Goal: Information Seeking & Learning: Learn about a topic

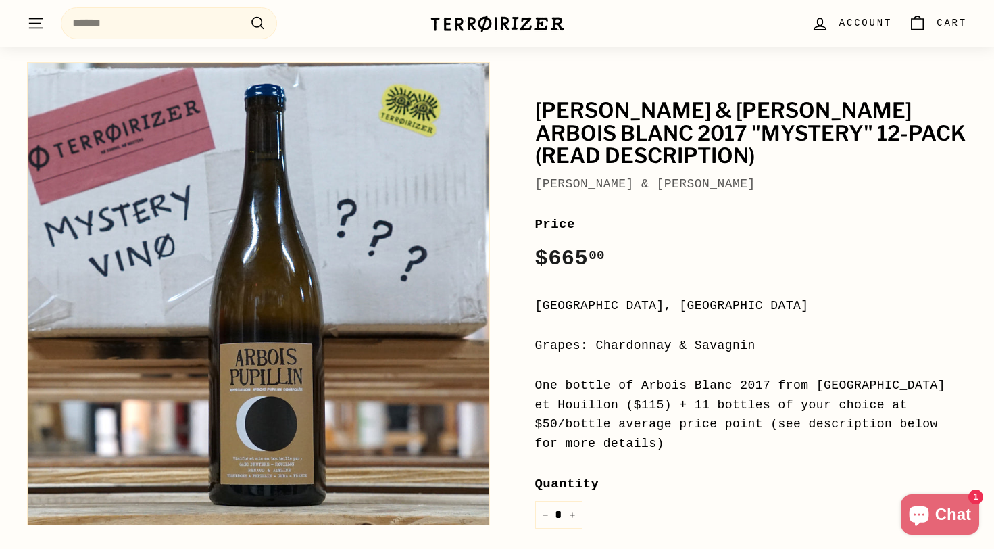
scroll to position [86, 0]
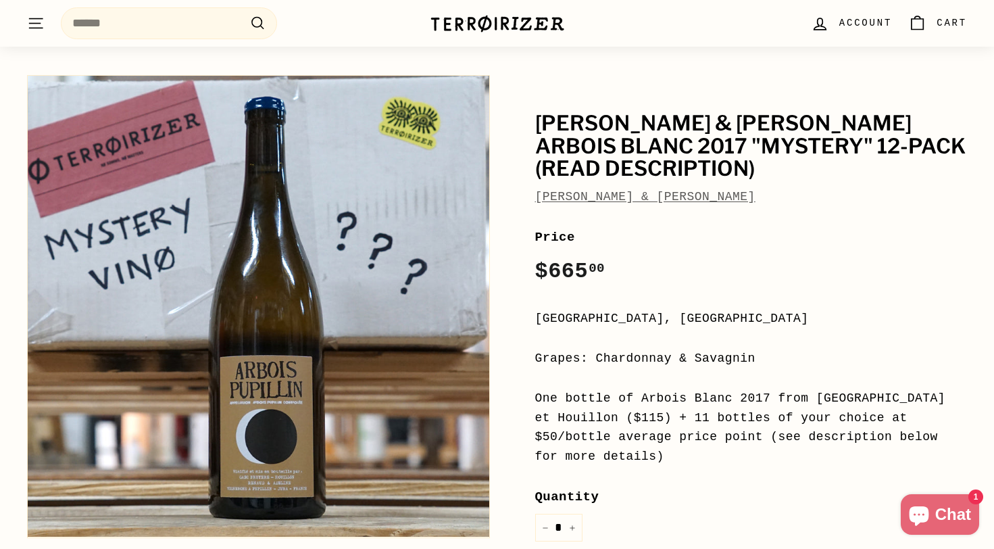
click at [604, 391] on div "One bottle of Arbois Blanc 2017 from Bruyère et Houillon ($115) + 11 bottles of…" at bounding box center [751, 428] width 433 height 78
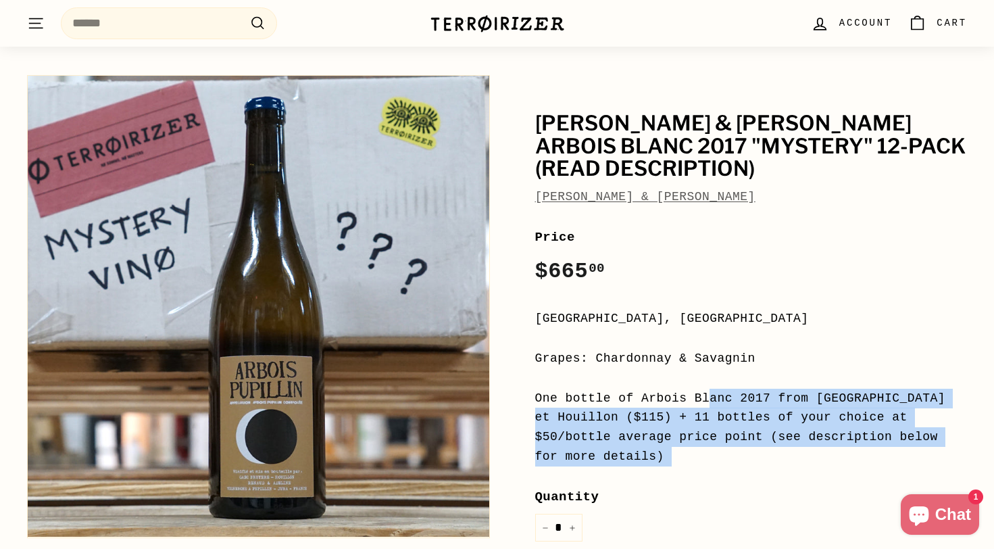
click at [635, 395] on div "One bottle of Arbois Blanc 2017 from Bruyère et Houillon ($115) + 11 bottles of…" at bounding box center [751, 428] width 433 height 78
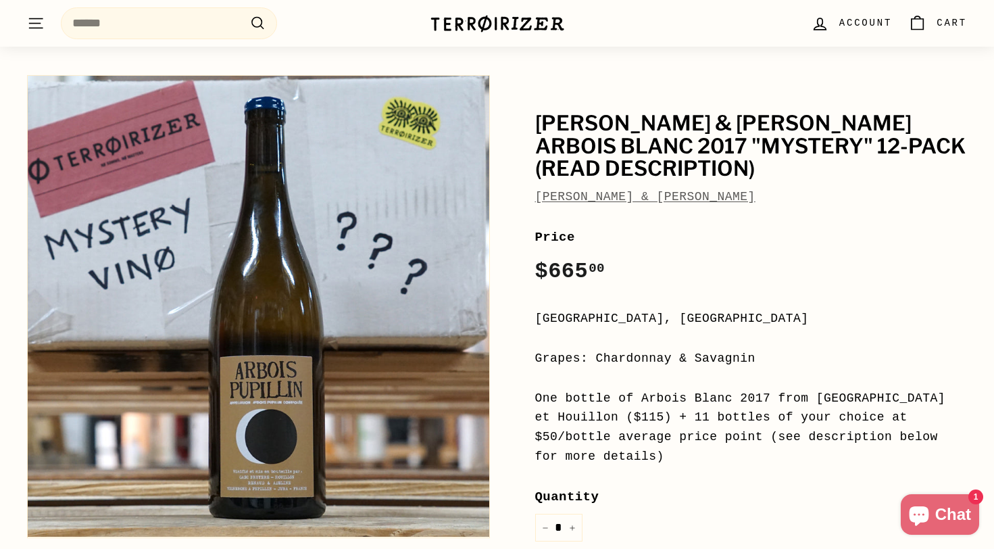
click at [635, 395] on div "One bottle of Arbois Blanc 2017 from Bruyère et Houillon ($115) + 11 bottles of…" at bounding box center [751, 428] width 433 height 78
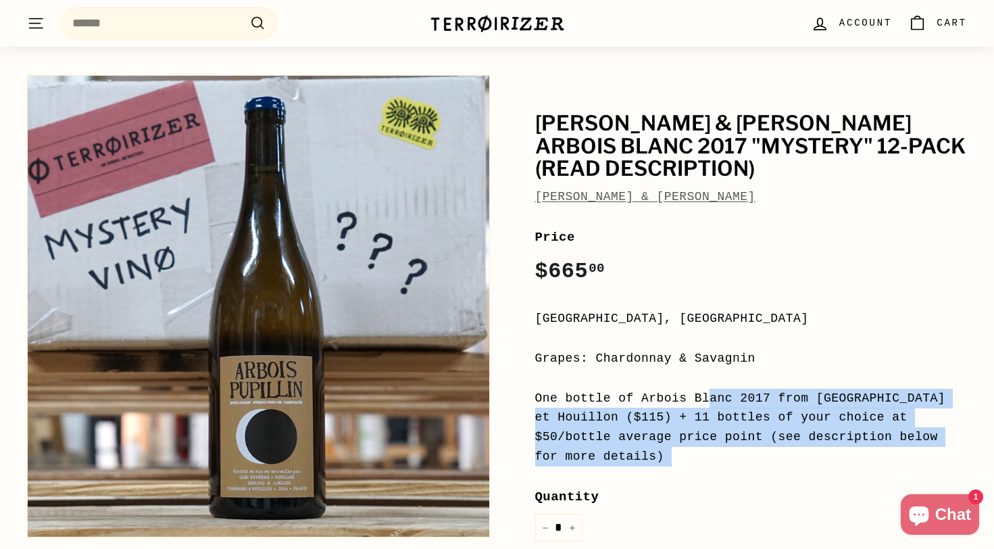
click at [664, 389] on div "One bottle of Arbois Blanc 2017 from Bruyère et Houillon ($115) + 11 bottles of…" at bounding box center [751, 428] width 433 height 78
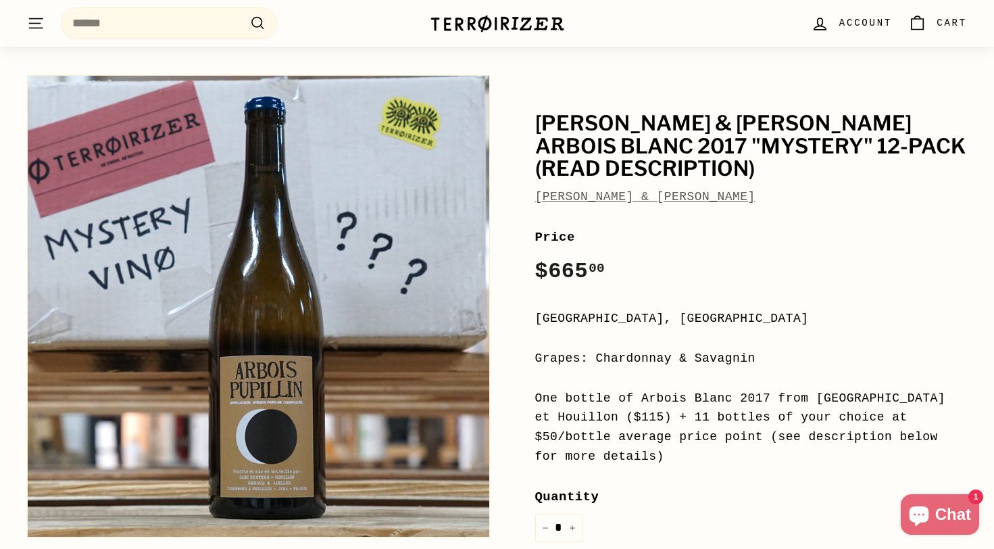
click at [664, 389] on div "One bottle of Arbois Blanc 2017 from Bruyère et Houillon ($115) + 11 bottles of…" at bounding box center [751, 428] width 433 height 78
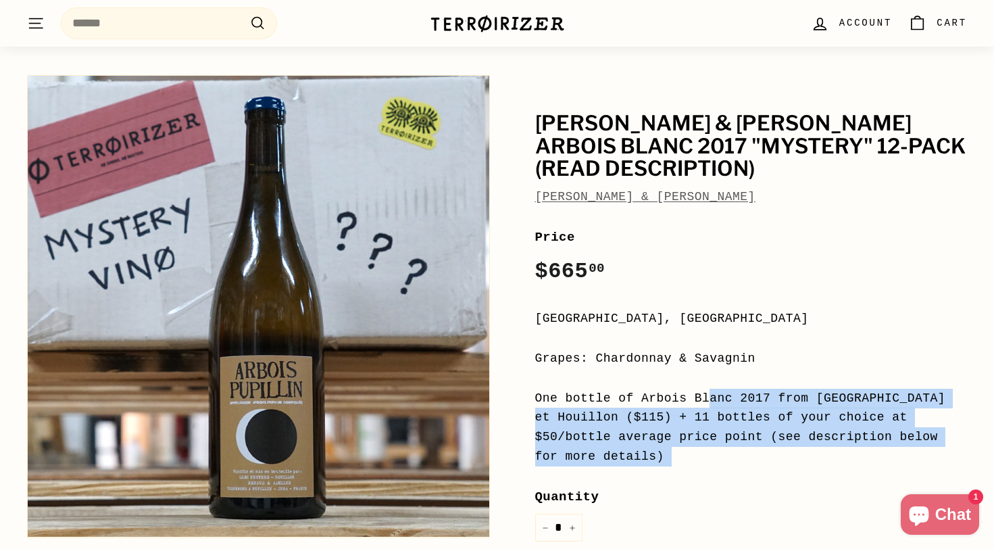
click at [698, 396] on div "One bottle of Arbois Blanc 2017 from Bruyère et Houillon ($115) + 11 bottles of…" at bounding box center [751, 428] width 433 height 78
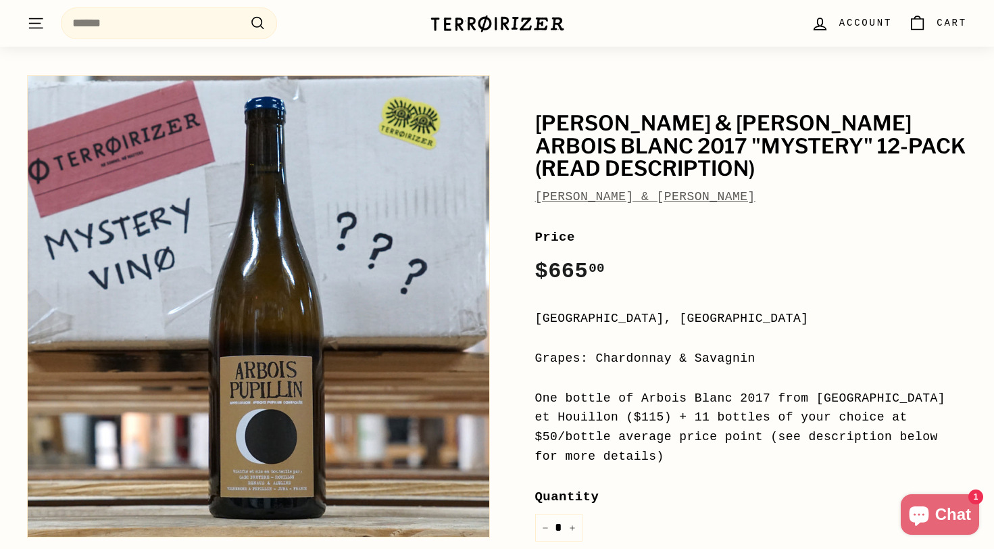
click at [698, 396] on div "One bottle of Arbois Blanc 2017 from Bruyère et Houillon ($115) + 11 bottles of…" at bounding box center [751, 428] width 433 height 78
click at [783, 404] on div "One bottle of Arbois Blanc 2017 from Bruyère et Houillon ($115) + 11 bottles of…" at bounding box center [751, 428] width 433 height 78
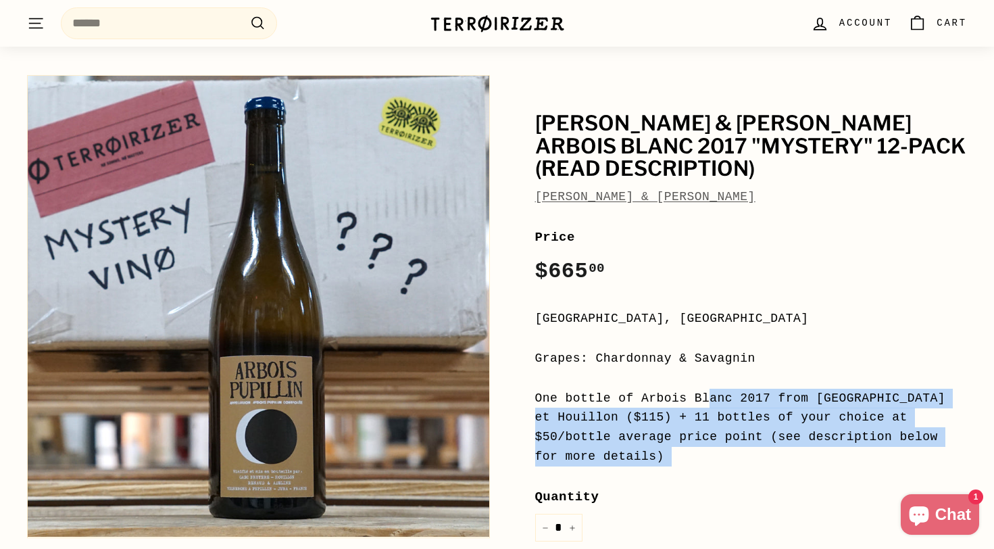
click at [808, 358] on div "Price Regular price $665 00 $665.00 / Jura, France Grapes: Chardonnay & Savagni…" at bounding box center [751, 491] width 433 height 529
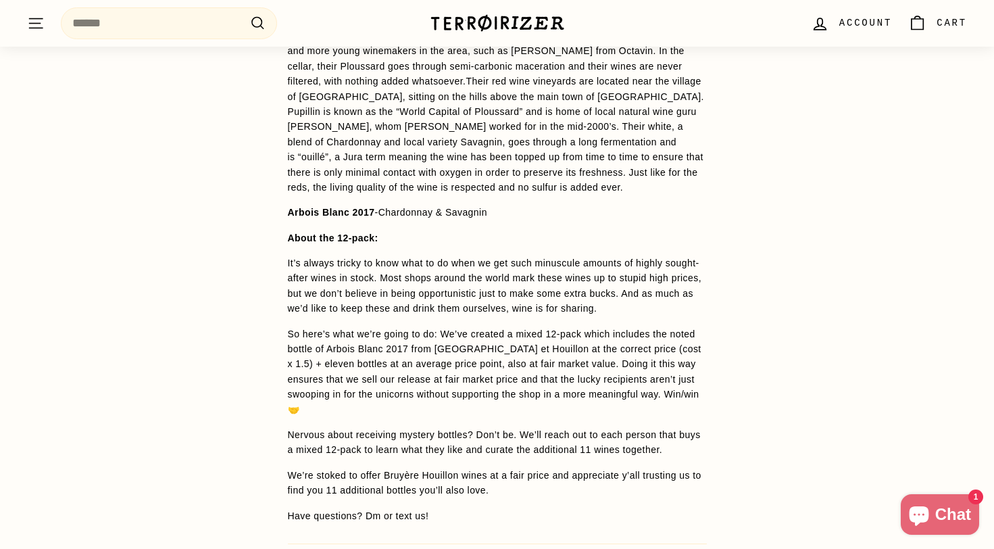
scroll to position [1216, 0]
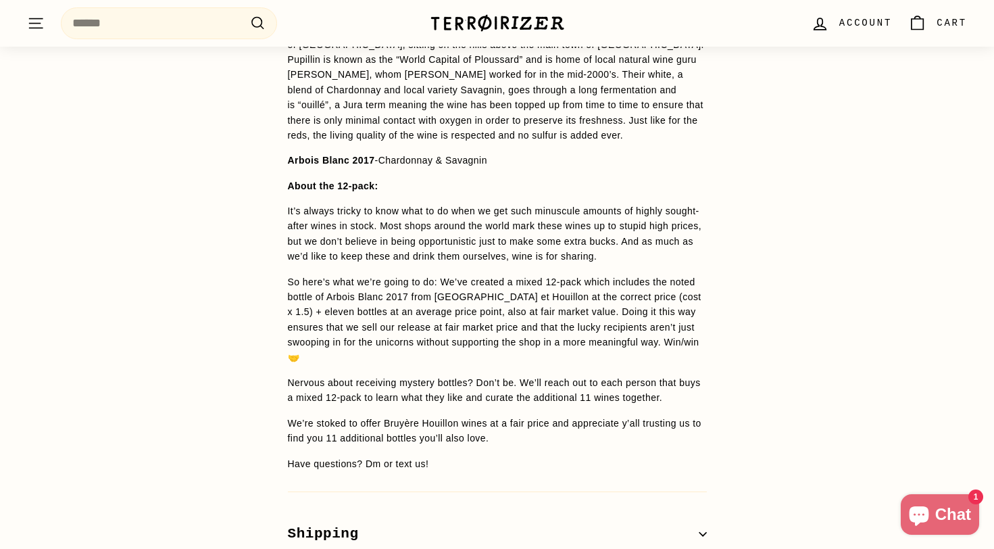
click at [600, 205] on span "It’s always tricky to know what to do when we get such minuscule amounts of hig…" at bounding box center [495, 233] width 414 height 56
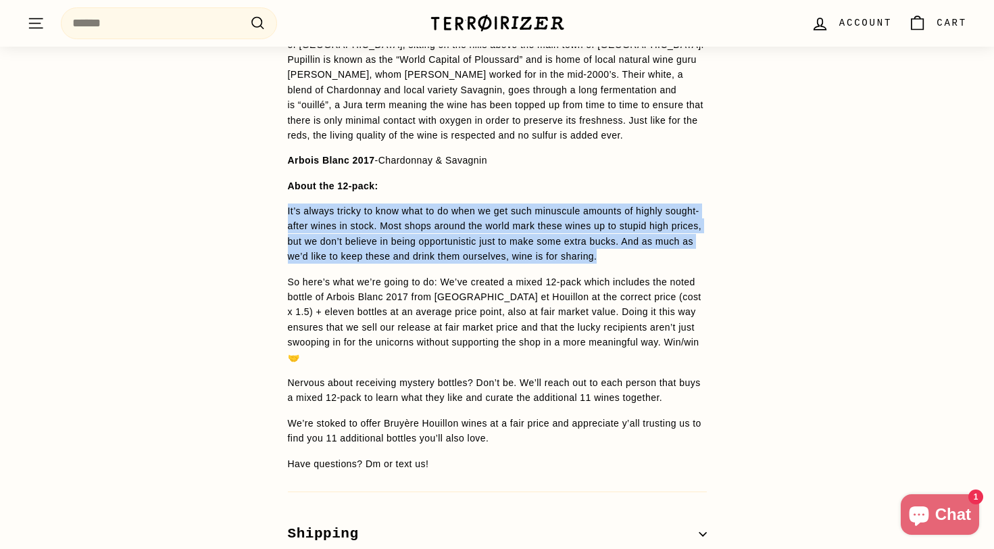
click at [607, 217] on span "It’s always tricky to know what to do when we get such minuscule amounts of hig…" at bounding box center [495, 233] width 414 height 56
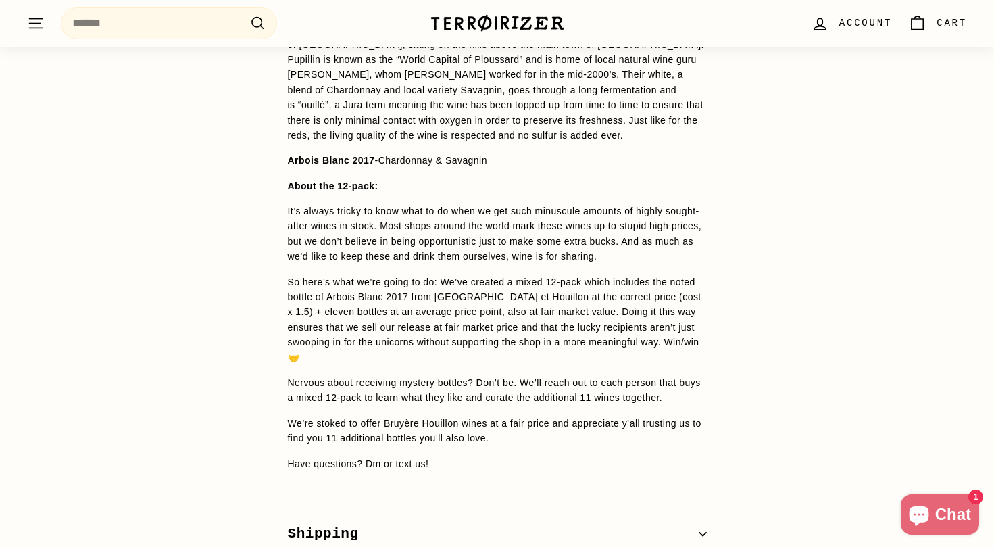
click at [607, 217] on span "It’s always tricky to know what to do when we get such minuscule amounts of hig…" at bounding box center [495, 233] width 414 height 56
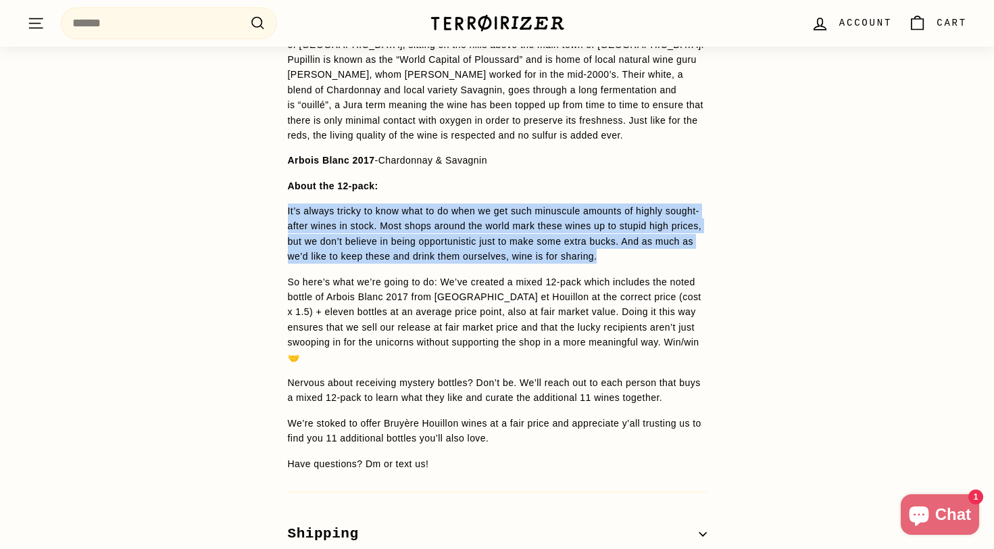
click at [616, 226] on span "Renaud Bruyère and Adeline Houillon Renaud Bruyère and Adeline Houillon take ca…" at bounding box center [497, 203] width 419 height 535
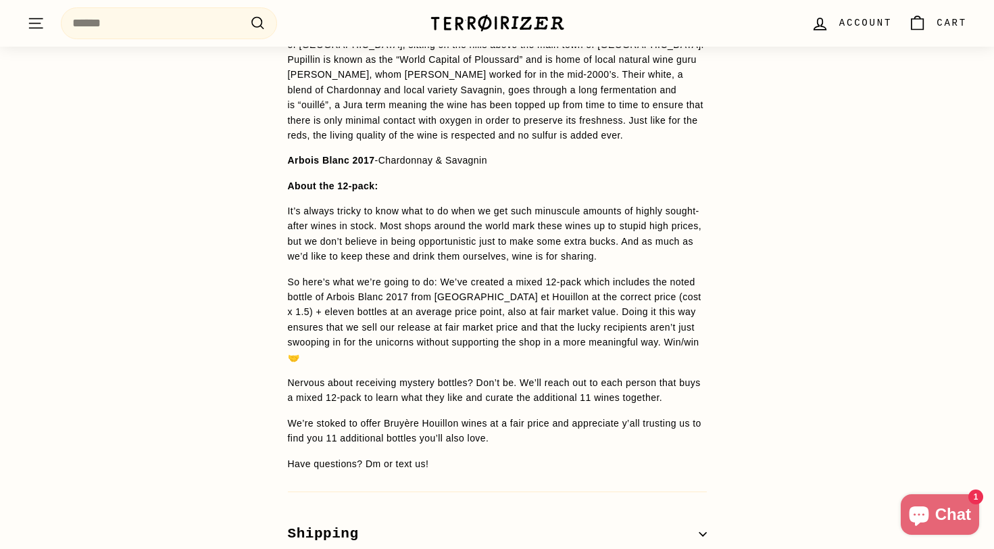
click at [616, 226] on span "Renaud Bruyère and Adeline Houillon Renaud Bruyère and Adeline Houillon take ca…" at bounding box center [497, 203] width 419 height 535
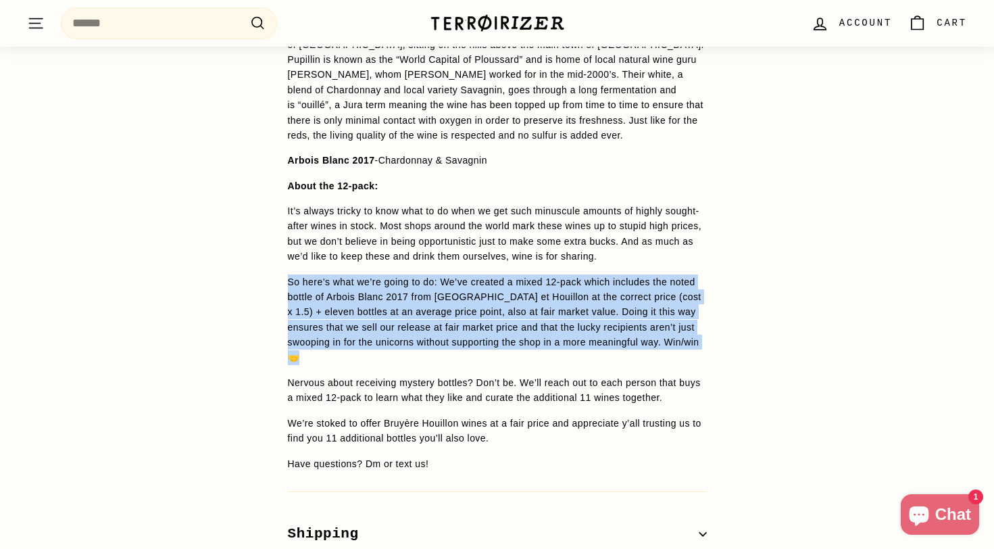
click at [637, 215] on span "It’s always tricky to know what to do when we get such minuscule amounts of hig…" at bounding box center [495, 233] width 414 height 56
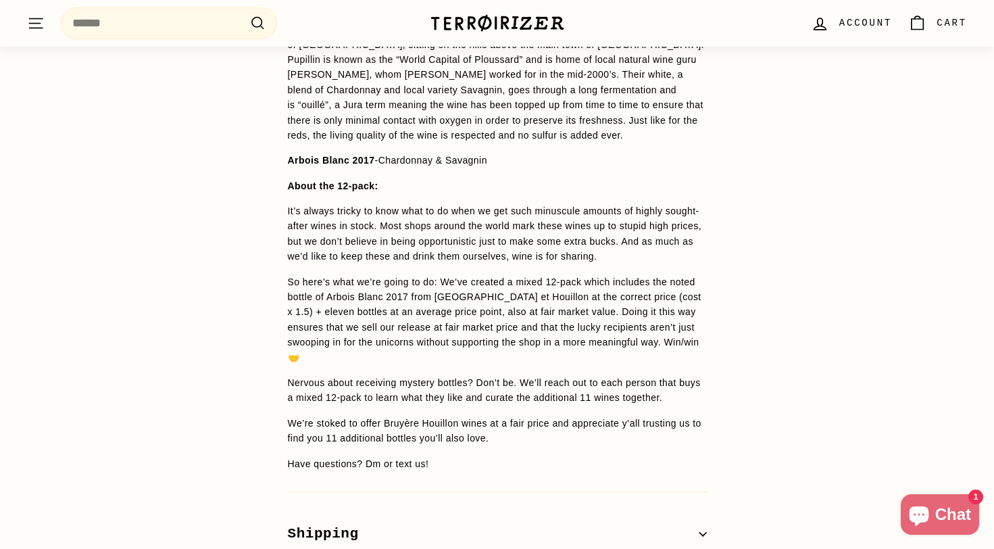
click at [637, 215] on span "It’s always tricky to know what to do when we get such minuscule amounts of hig…" at bounding box center [495, 233] width 414 height 56
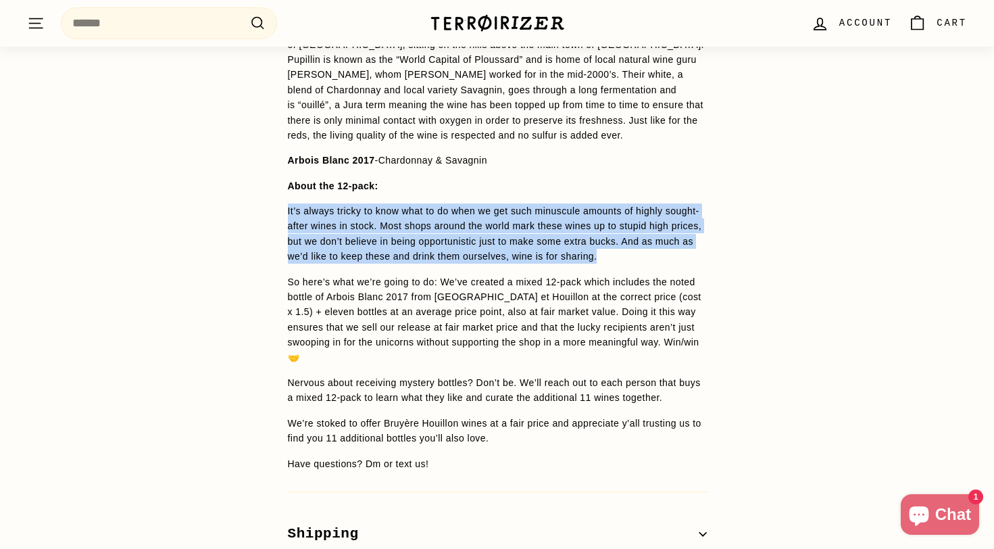
click at [644, 219] on span "It’s always tricky to know what to do when we get such minuscule amounts of hig…" at bounding box center [495, 233] width 414 height 56
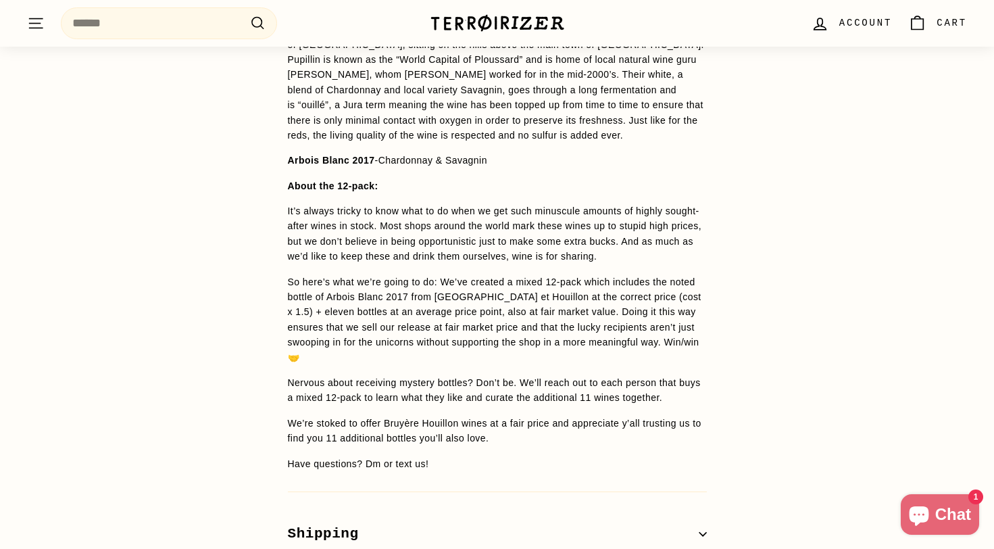
click at [644, 219] on span "It’s always tricky to know what to do when we get such minuscule amounts of hig…" at bounding box center [495, 233] width 414 height 56
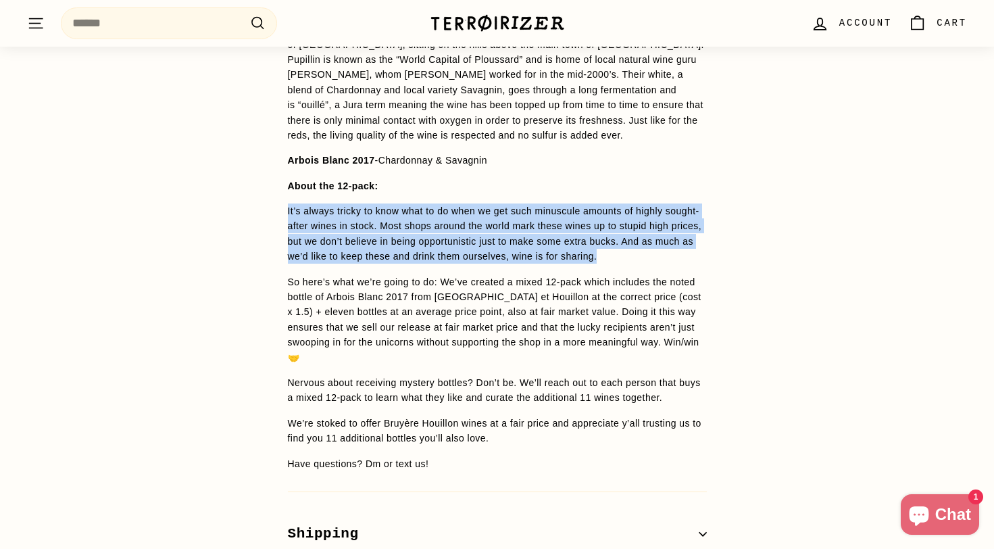
click at [646, 230] on span "Renaud Bruyère and Adeline Houillon Renaud Bruyère and Adeline Houillon take ca…" at bounding box center [497, 203] width 419 height 535
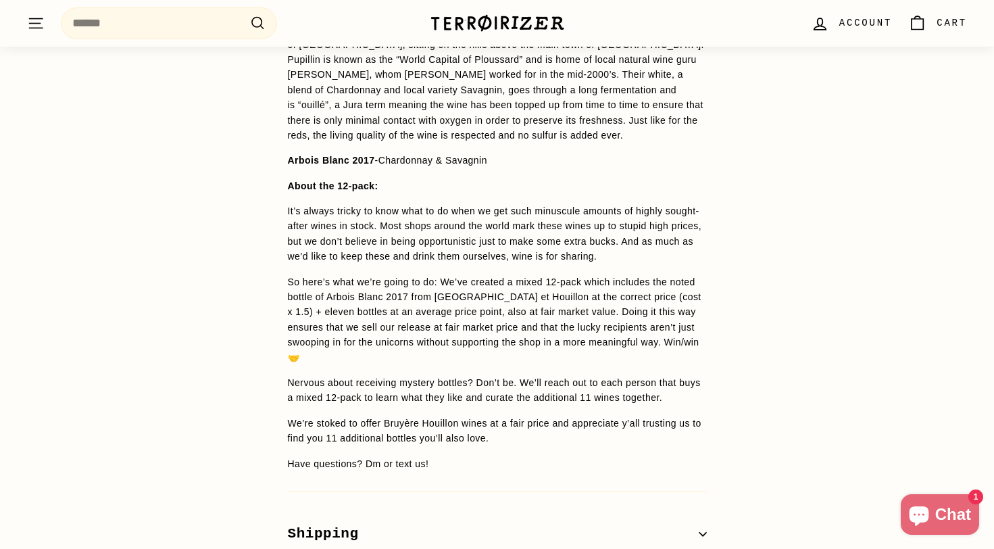
click at [646, 230] on span "Renaud Bruyère and Adeline Houillon Renaud Bruyère and Adeline Houillon take ca…" at bounding box center [497, 203] width 419 height 535
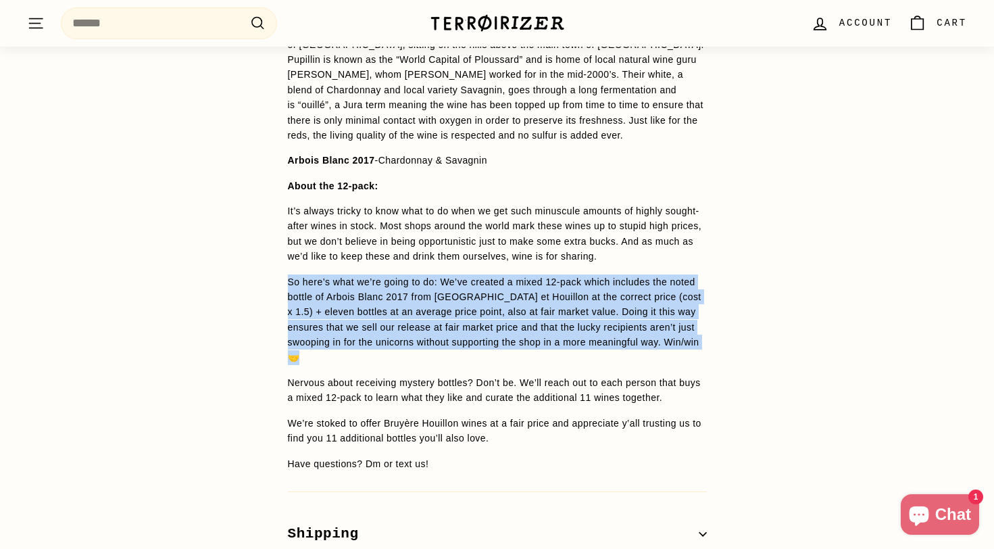
click at [652, 276] on span "So here’s what we’re going to do: We’ve created a mixed 12-pack which includes …" at bounding box center [495, 312] width 414 height 72
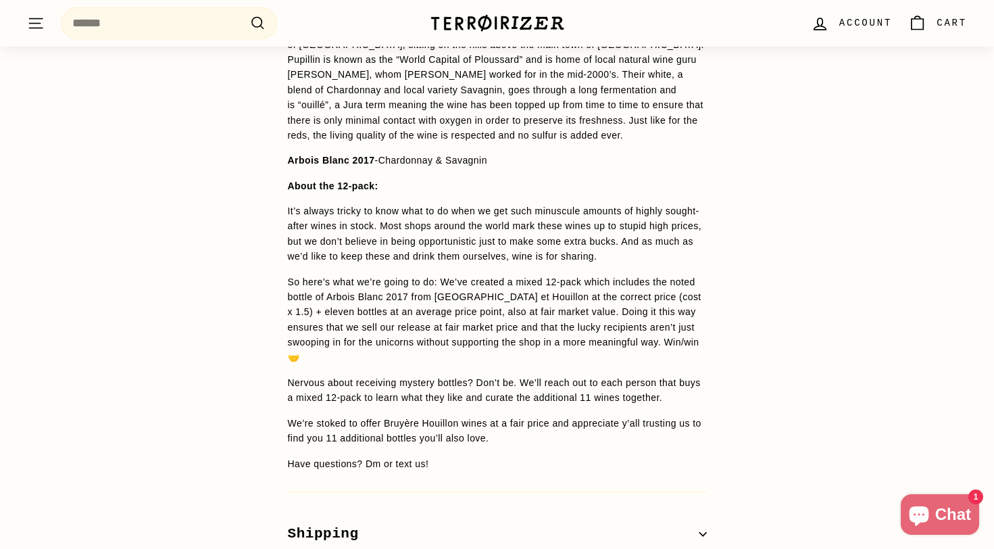
click at [652, 276] on span "So here’s what we’re going to do: We’ve created a mixed 12-pack which includes …" at bounding box center [495, 312] width 414 height 72
click at [652, 274] on p "So here’s what we’re going to do: We’ve created a mixed 12-pack which includes …" at bounding box center [497, 319] width 419 height 91
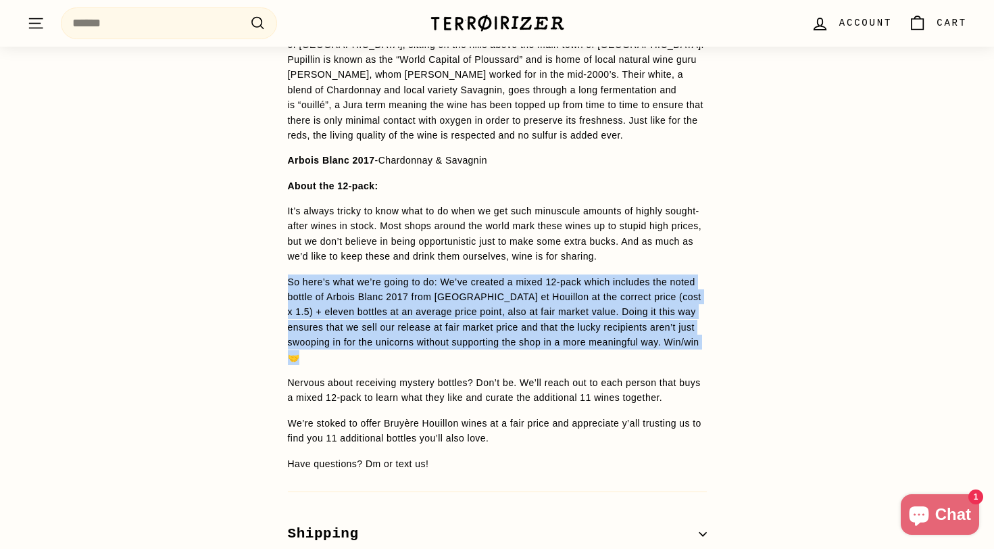
click at [652, 281] on span "So here’s what we’re going to do: We’ve created a mixed 12-pack which includes …" at bounding box center [495, 312] width 414 height 72
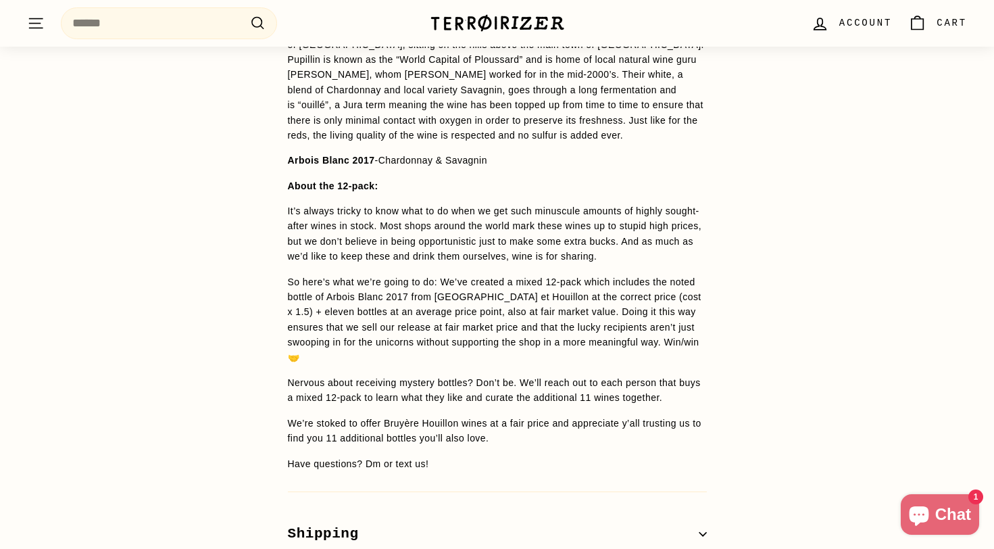
click at [652, 281] on span "So here’s what we’re going to do: We’ve created a mixed 12-pack which includes …" at bounding box center [495, 312] width 414 height 72
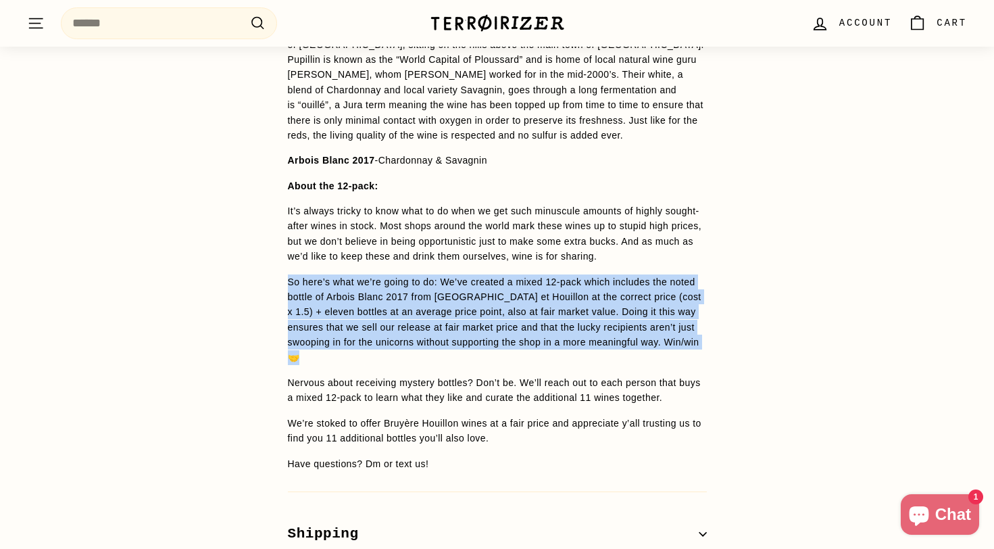
click at [658, 304] on span "So here’s what we’re going to do: We’ve created a mixed 12-pack which includes …" at bounding box center [495, 312] width 414 height 72
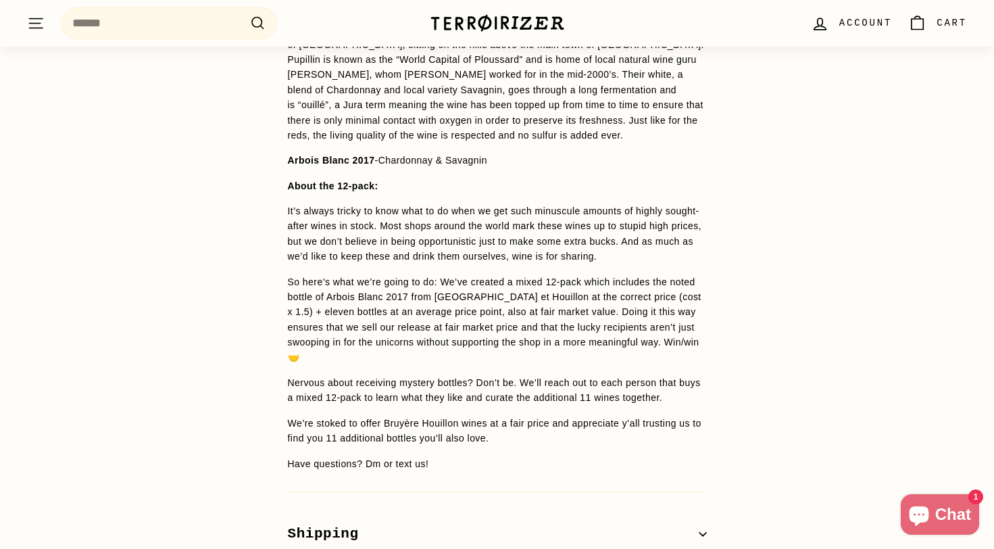
click at [658, 304] on span "So here’s what we’re going to do: We’ve created a mixed 12-pack which includes …" at bounding box center [495, 312] width 414 height 72
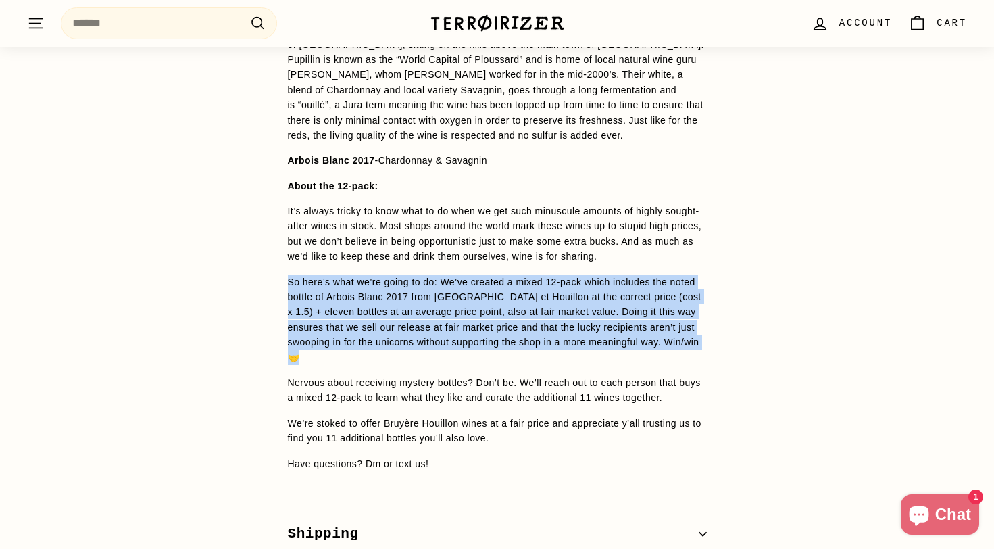
click at [672, 287] on span "So here’s what we’re going to do: We’ve created a mixed 12-pack which includes …" at bounding box center [495, 312] width 414 height 72
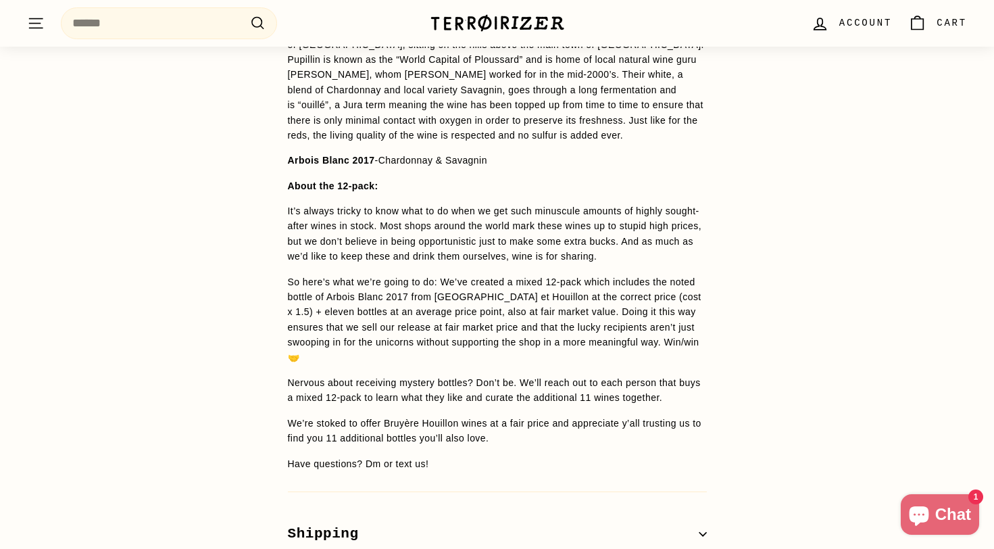
click at [672, 287] on span "So here’s what we’re going to do: We’ve created a mixed 12-pack which includes …" at bounding box center [495, 312] width 414 height 72
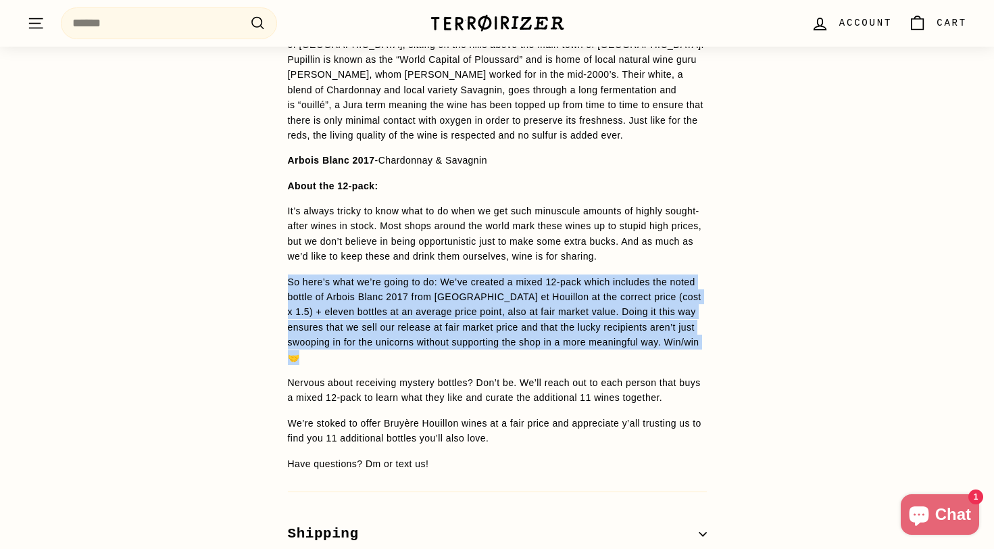
click at [688, 274] on p "So here’s what we’re going to do: We’ve created a mixed 12-pack which includes …" at bounding box center [497, 319] width 419 height 91
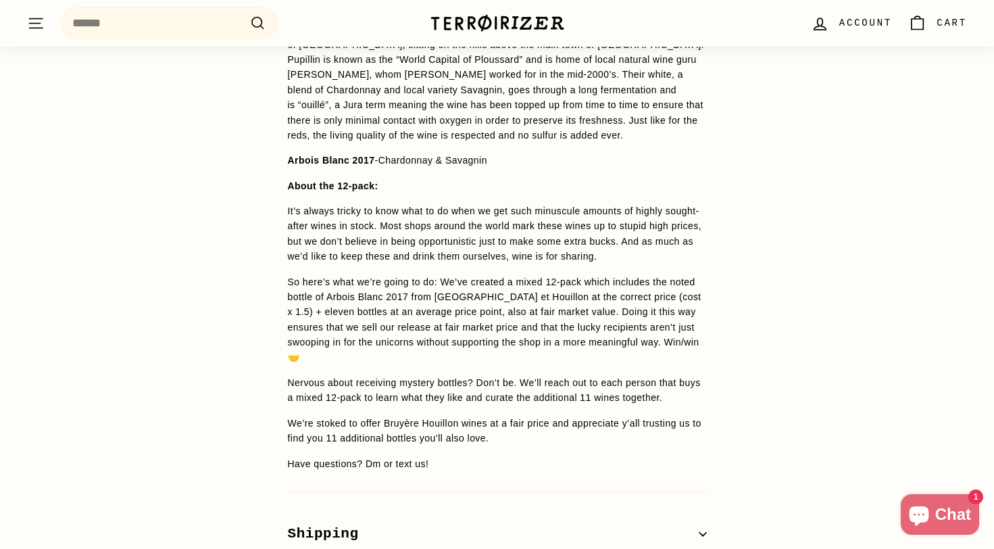
click at [688, 274] on p "So here’s what we’re going to do: We’ve created a mixed 12-pack which includes …" at bounding box center [497, 319] width 419 height 91
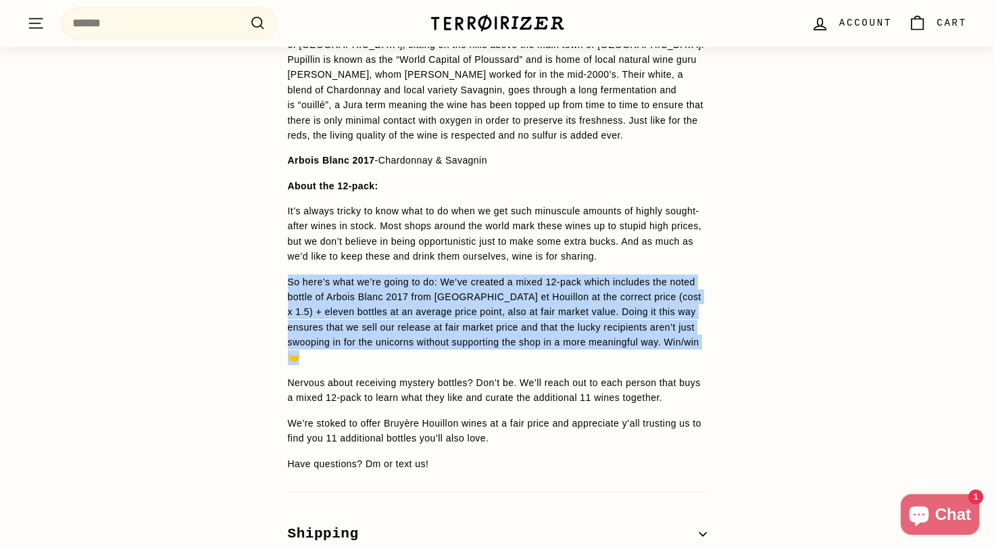
click at [698, 281] on p "So here’s what we’re going to do: We’ve created a mixed 12-pack which includes …" at bounding box center [497, 319] width 419 height 91
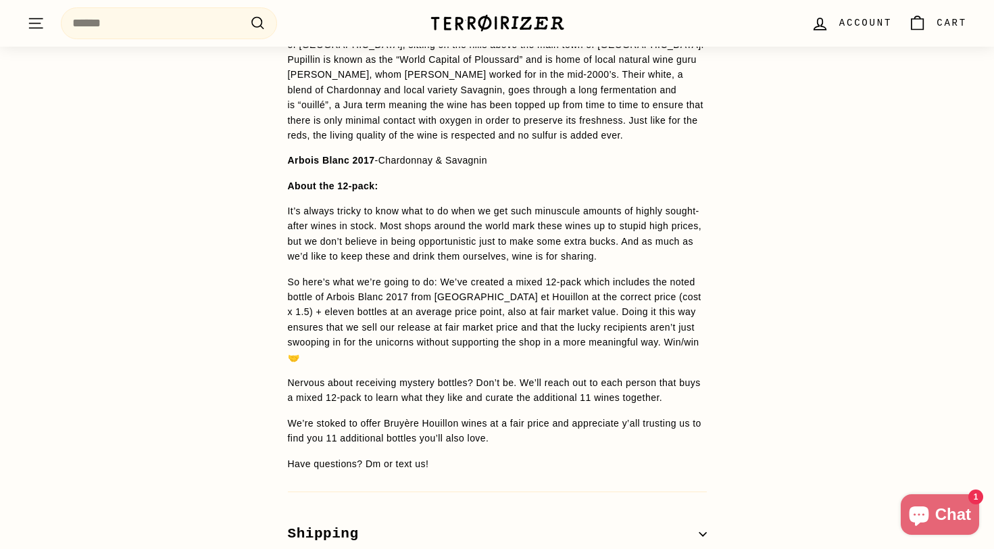
click at [698, 281] on p "So here’s what we’re going to do: We’ve created a mixed 12-pack which includes …" at bounding box center [497, 319] width 419 height 91
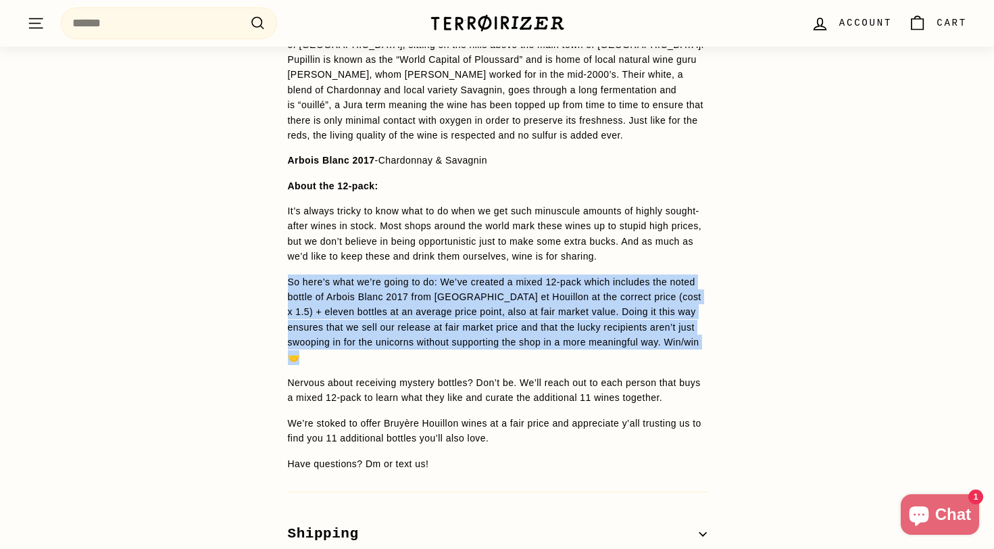
click at [703, 291] on p "So here’s what we’re going to do: We’ve created a mixed 12-pack which includes …" at bounding box center [497, 319] width 419 height 91
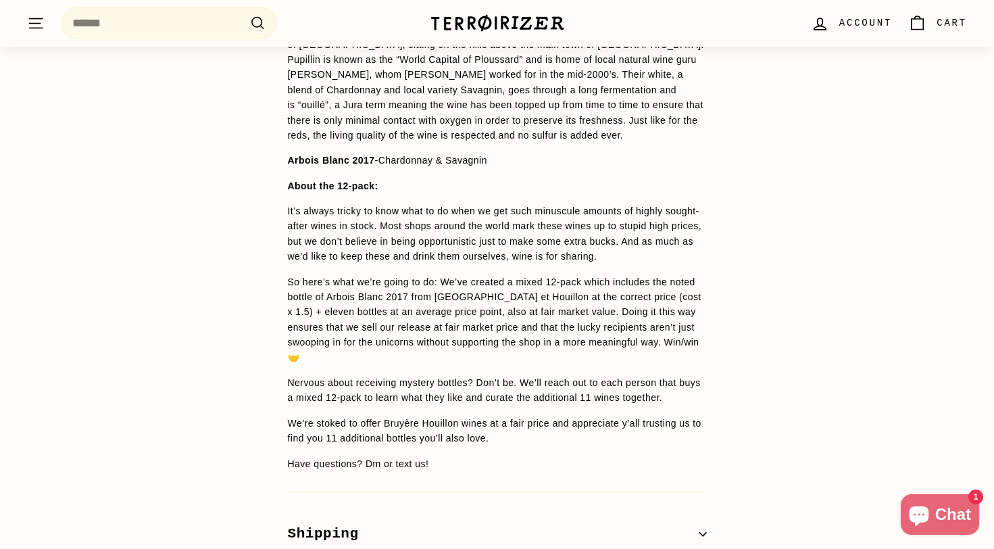
click at [703, 291] on p "So here’s what we’re going to do: We’ve created a mixed 12-pack which includes …" at bounding box center [497, 319] width 419 height 91
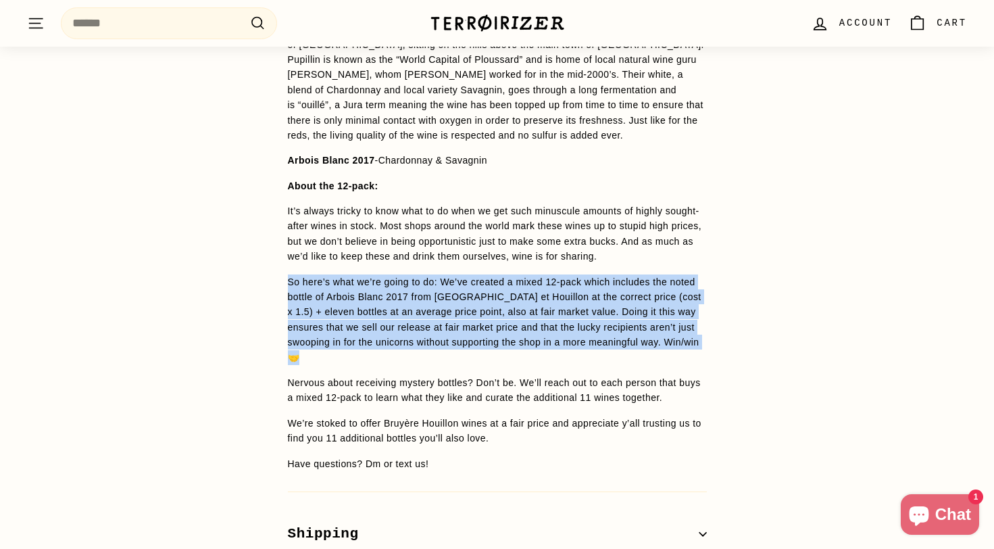
click at [710, 292] on div "WINE DETAILS Renaud Bruyère and Adeline Houillon Renaud Bruyère and Adeline Hou…" at bounding box center [497, 246] width 473 height 707
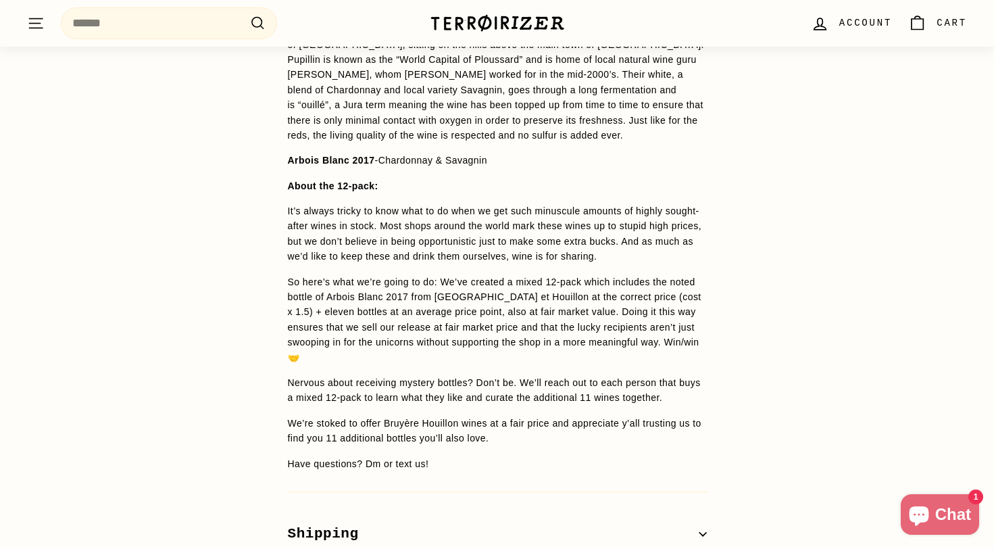
click at [710, 292] on div "WINE DETAILS Renaud Bruyère and Adeline Houillon Renaud Bruyère and Adeline Hou…" at bounding box center [497, 246] width 473 height 707
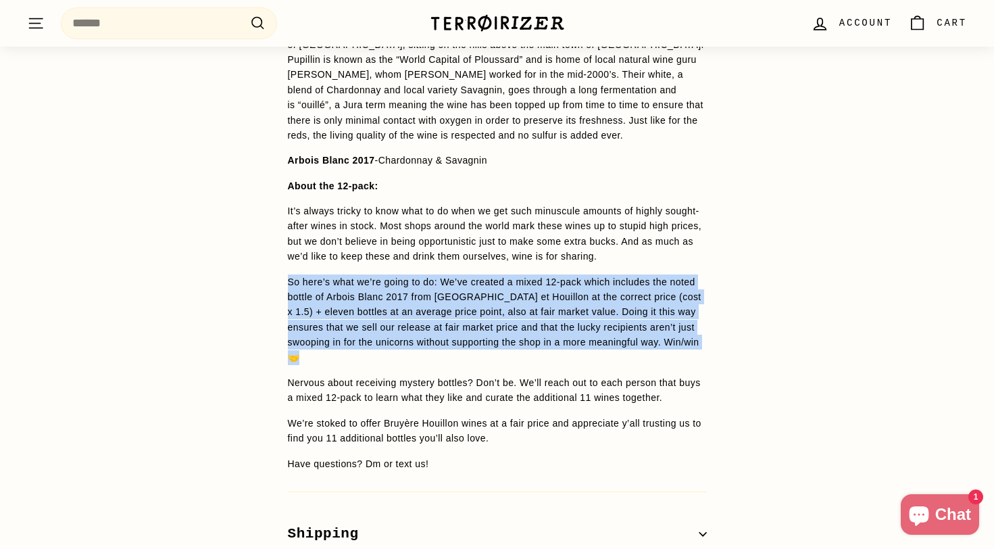
click at [715, 295] on div "WINE DETAILS Renaud Bruyère and Adeline Houillon Renaud Bruyère and Adeline Hou…" at bounding box center [497, 246] width 473 height 707
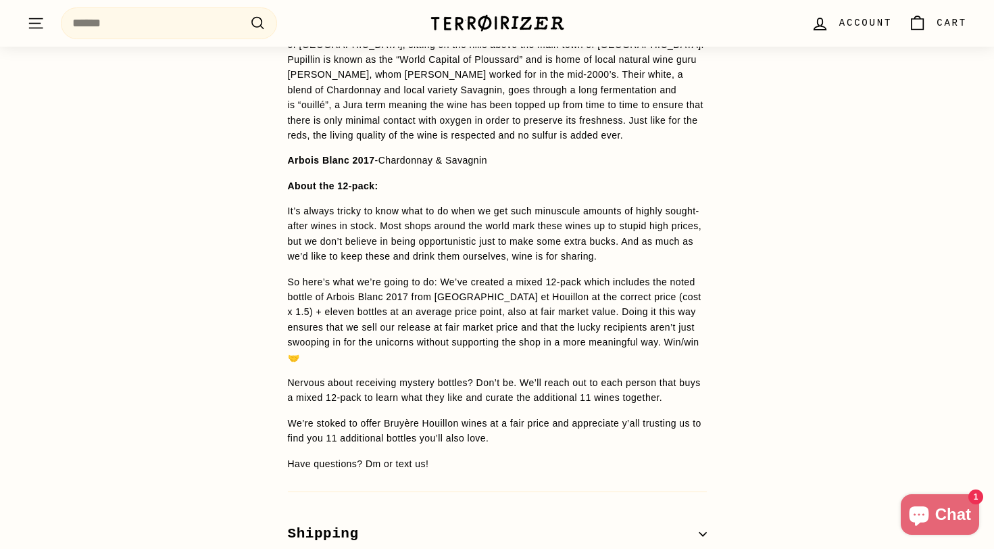
click at [715, 295] on div "WINE DETAILS Renaud Bruyère and Adeline Houillon Renaud Bruyère and Adeline Hou…" at bounding box center [497, 246] width 473 height 707
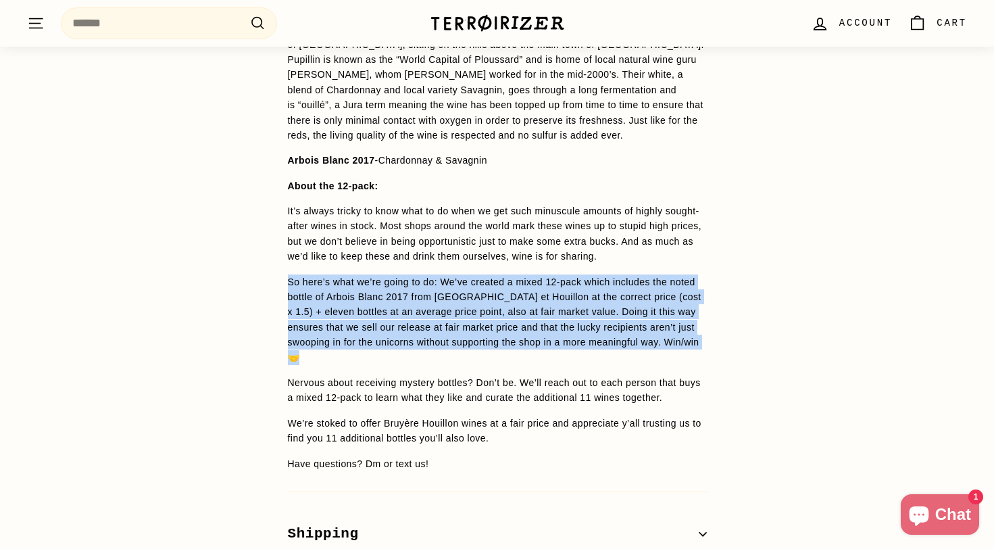
click at [725, 295] on div "WINE DETAILS Renaud Bruyère and Adeline Houillon Renaud Bruyère and Adeline Hou…" at bounding box center [497, 246] width 473 height 707
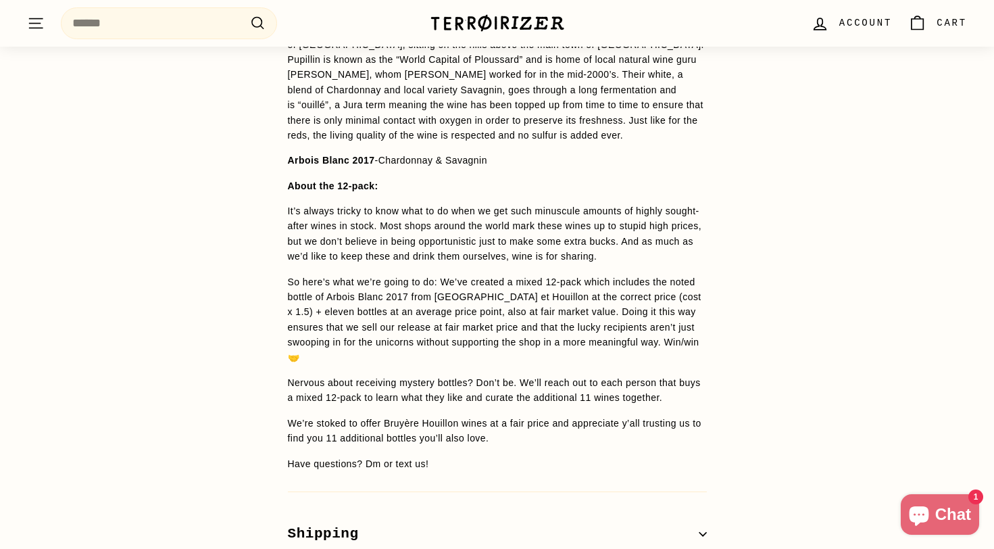
click at [725, 295] on div "WINE DETAILS Renaud Bruyère and Adeline Houillon Renaud Bruyère and Adeline Hou…" at bounding box center [497, 246] width 473 height 707
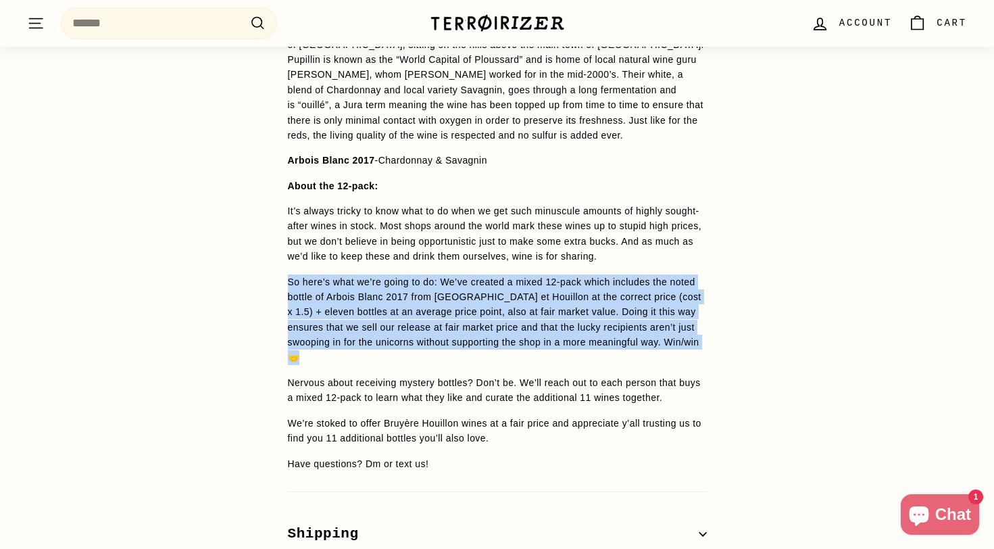
click at [729, 293] on div "WINE DETAILS Renaud Bruyère and Adeline Houillon Renaud Bruyère and Adeline Hou…" at bounding box center [497, 246] width 473 height 707
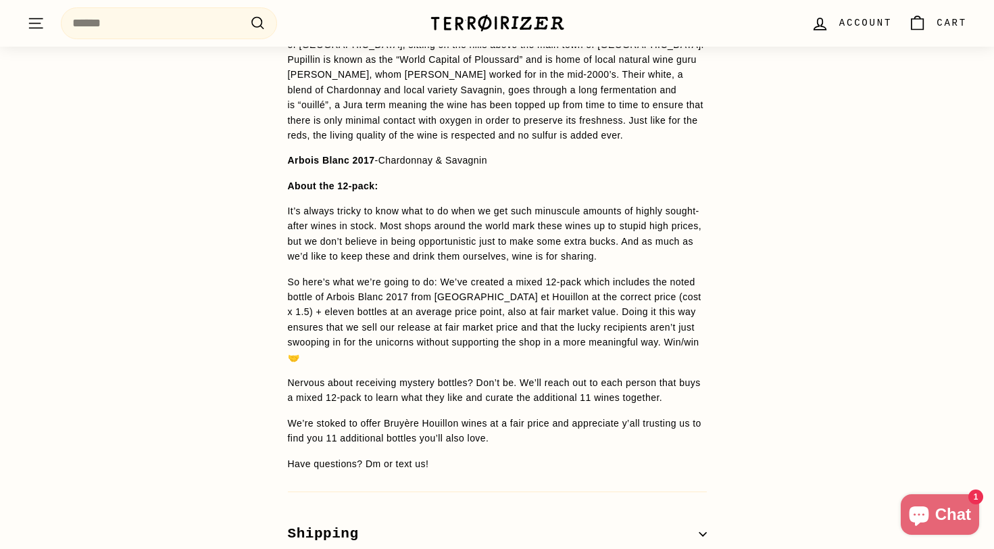
click at [729, 293] on div "WINE DETAILS Renaud Bruyère and Adeline Houillon Renaud Bruyère and Adeline Hou…" at bounding box center [497, 246] width 473 height 707
click at [740, 292] on div "WINE DETAILS Renaud Bruyère and Adeline Houillon Renaud Bruyère and Adeline Hou…" at bounding box center [497, 246] width 994 height 707
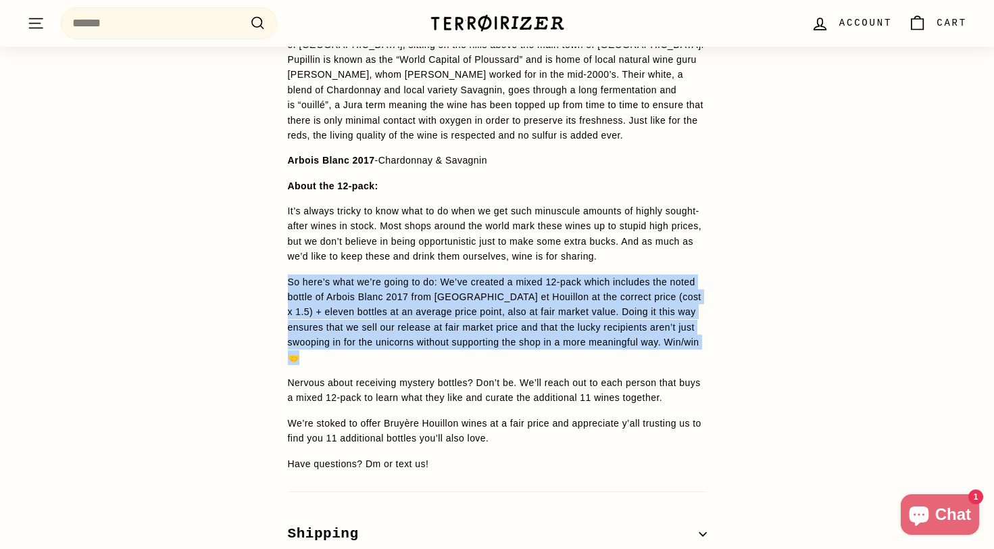
click at [738, 303] on div "WINE DETAILS Renaud Bruyère and Adeline Houillon Renaud Bruyère and Adeline Hou…" at bounding box center [497, 246] width 994 height 707
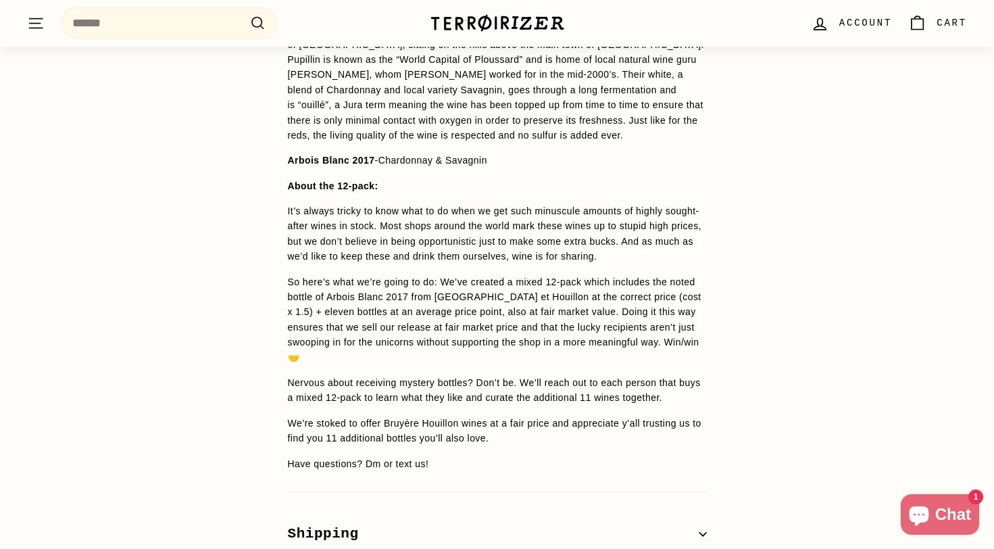
click at [604, 377] on span "Nervous about receiving mystery bottles? Don’t be. We’ll reach out to each pers…" at bounding box center [494, 390] width 413 height 26
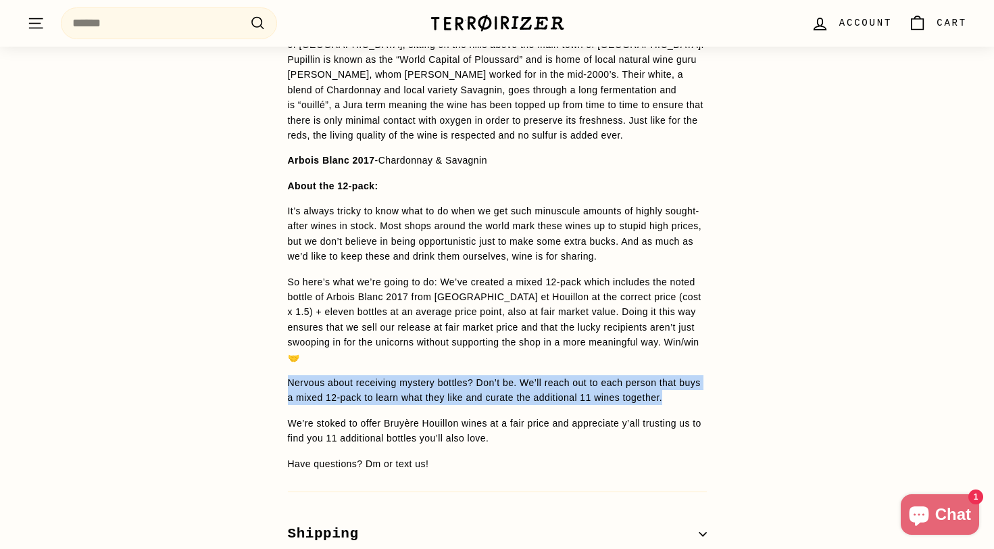
click at [621, 375] on p "Nervous about receiving mystery bottles? Don’t be. We’ll reach out to each pers…" at bounding box center [497, 390] width 419 height 30
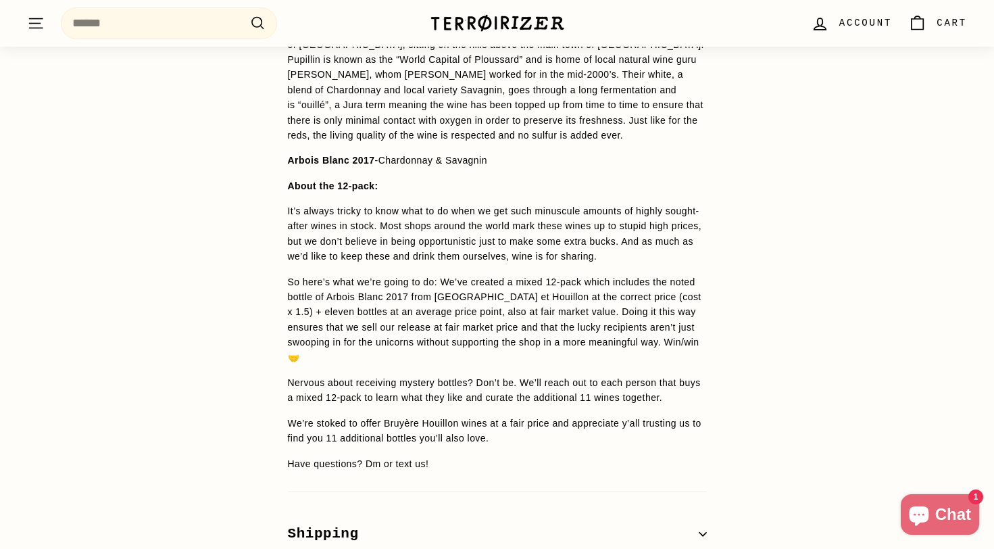
click at [621, 375] on p "Nervous about receiving mystery bottles? Don’t be. We’ll reach out to each pers…" at bounding box center [497, 390] width 419 height 30
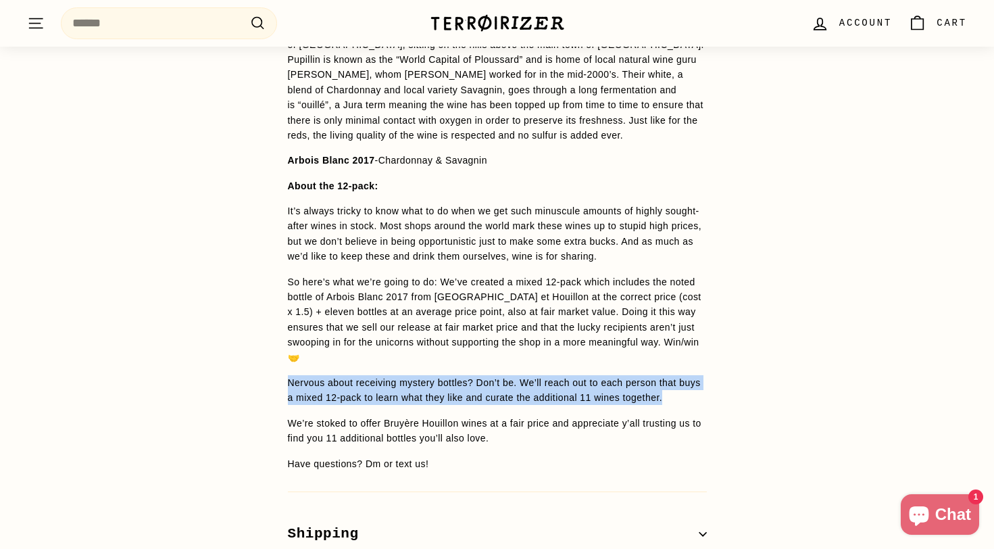
click at [627, 377] on span "Nervous about receiving mystery bottles? Don’t be. We’ll reach out to each pers…" at bounding box center [494, 390] width 413 height 26
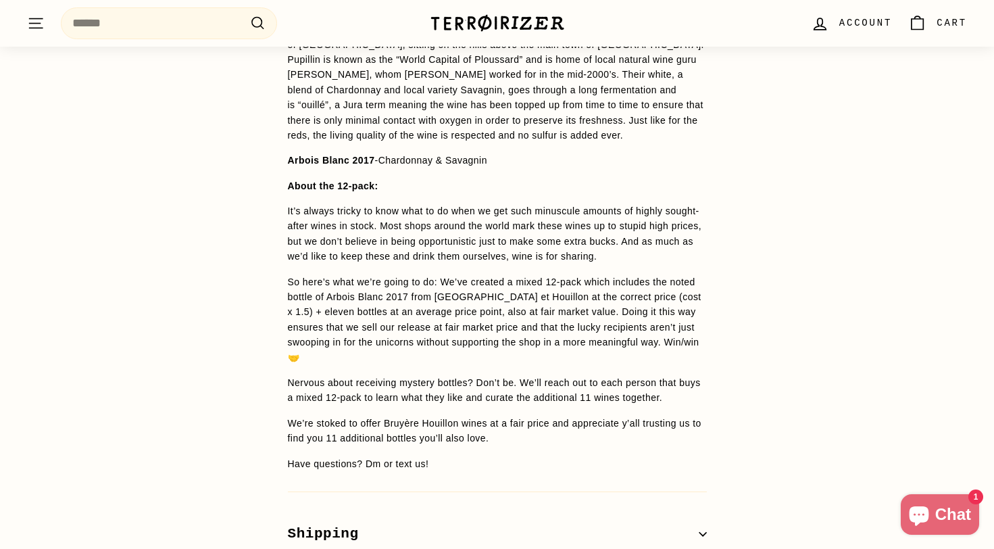
click at [627, 377] on span "Nervous about receiving mystery bottles? Don’t be. We’ll reach out to each pers…" at bounding box center [494, 390] width 413 height 26
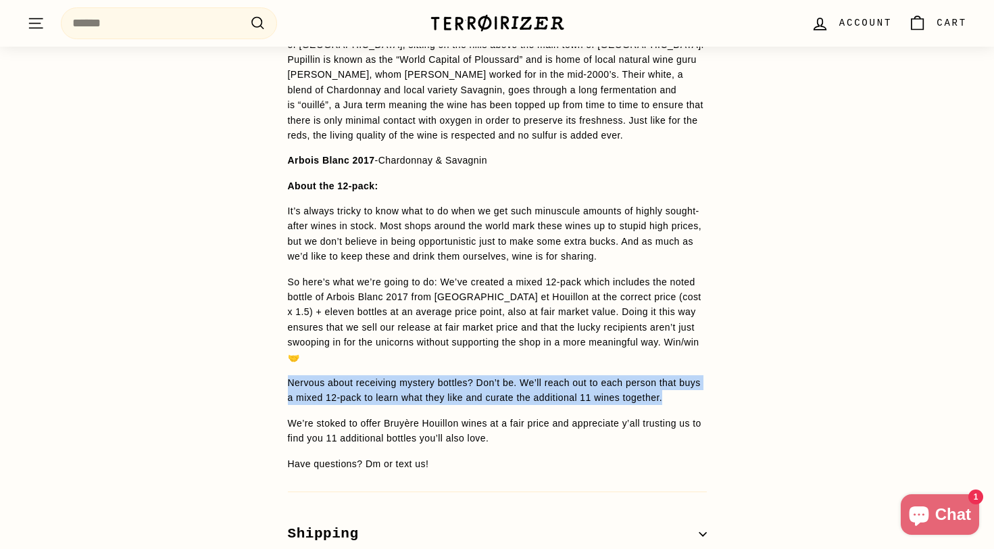
click at [631, 373] on span "Renaud Bruyère and Adeline Houillon Renaud Bruyère and Adeline Houillon take ca…" at bounding box center [497, 203] width 419 height 535
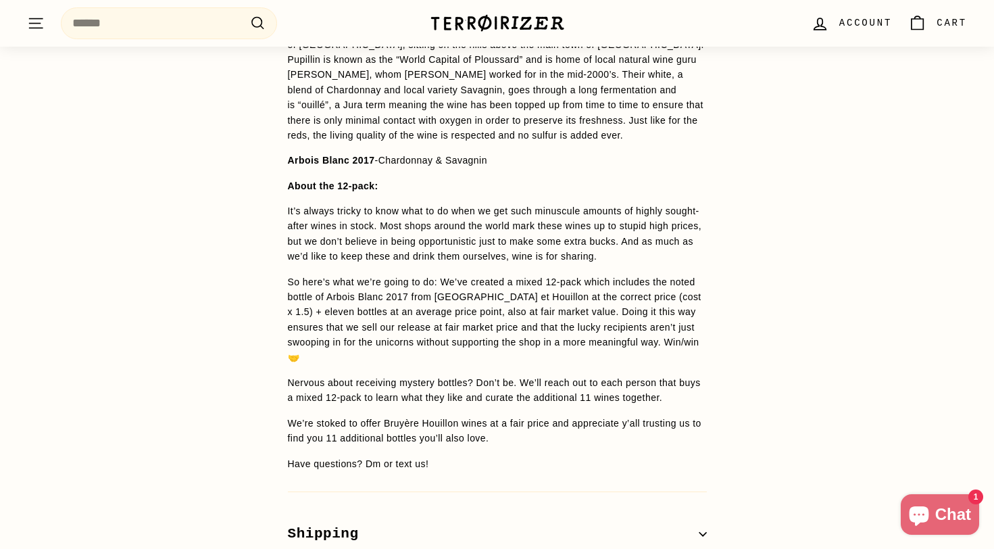
click at [631, 373] on span "Renaud Bruyère and Adeline Houillon Renaud Bruyère and Adeline Houillon take ca…" at bounding box center [497, 203] width 419 height 535
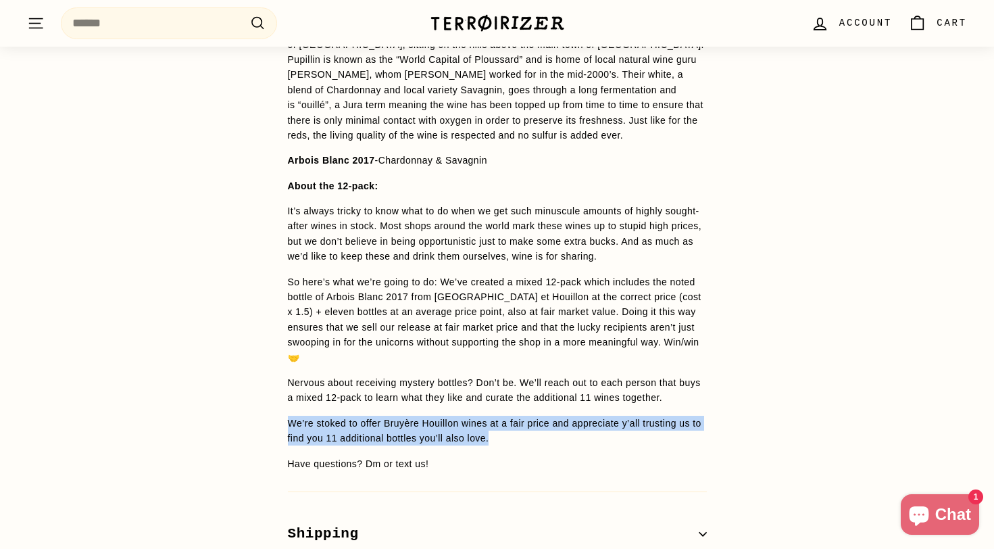
click at [635, 418] on span "We’re stoked to offer Bruyère Houillon wines at a fair price and appreciate y’a…" at bounding box center [495, 431] width 414 height 26
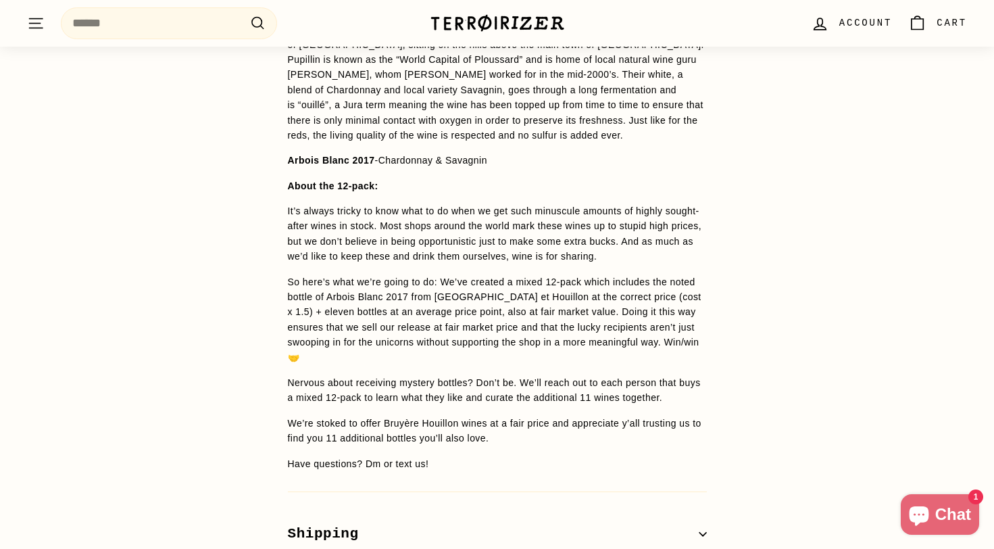
click at [635, 418] on span "We’re stoked to offer Bruyère Houillon wines at a fair price and appreciate y’a…" at bounding box center [495, 431] width 414 height 26
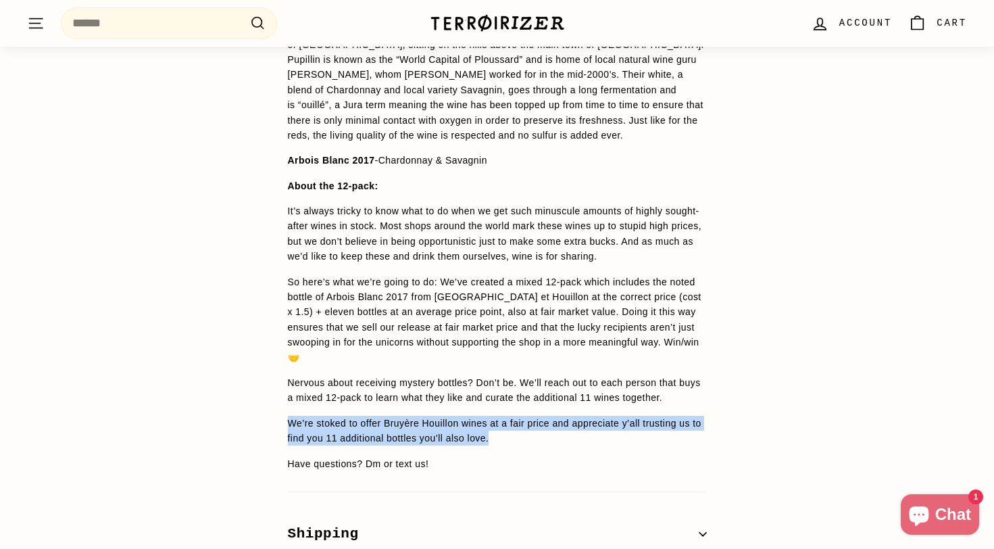
click at [641, 416] on p "We’re stoked to offer Bruyère Houillon wines at a fair price and appreciate y’a…" at bounding box center [497, 431] width 419 height 30
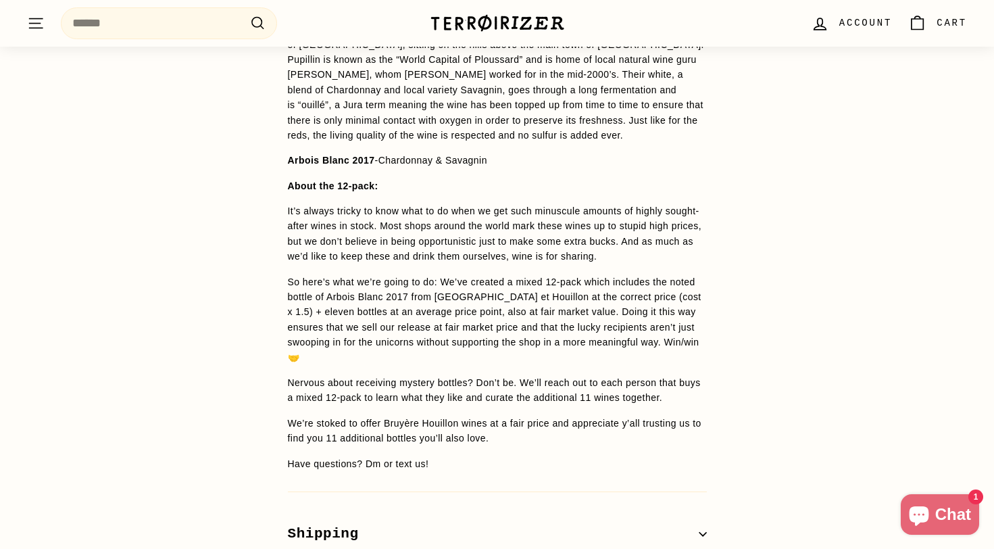
click at [641, 416] on p "We’re stoked to offer Bruyère Houillon wines at a fair price and appreciate y’a…" at bounding box center [497, 431] width 419 height 30
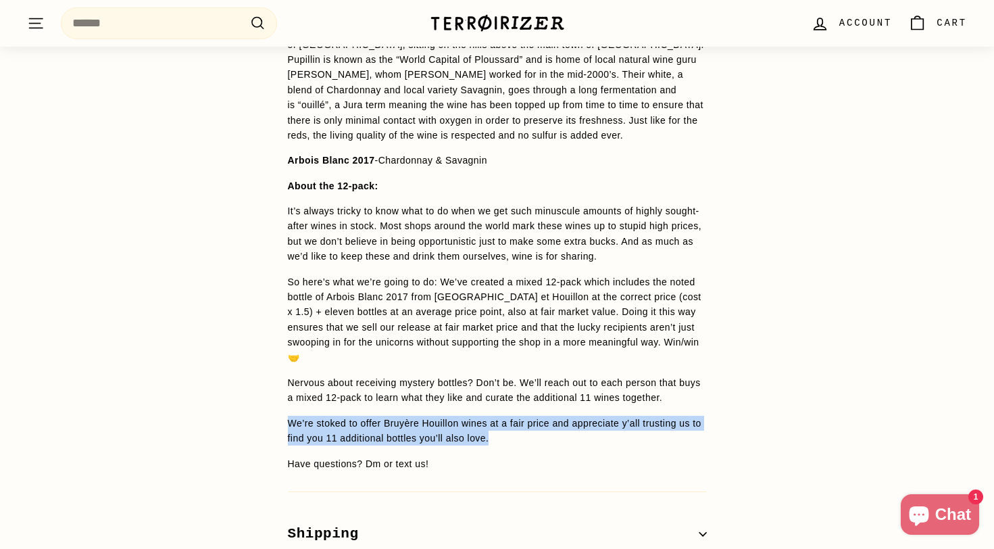
click at [648, 416] on p "We’re stoked to offer Bruyère Houillon wines at a fair price and appreciate y’a…" at bounding box center [497, 431] width 419 height 30
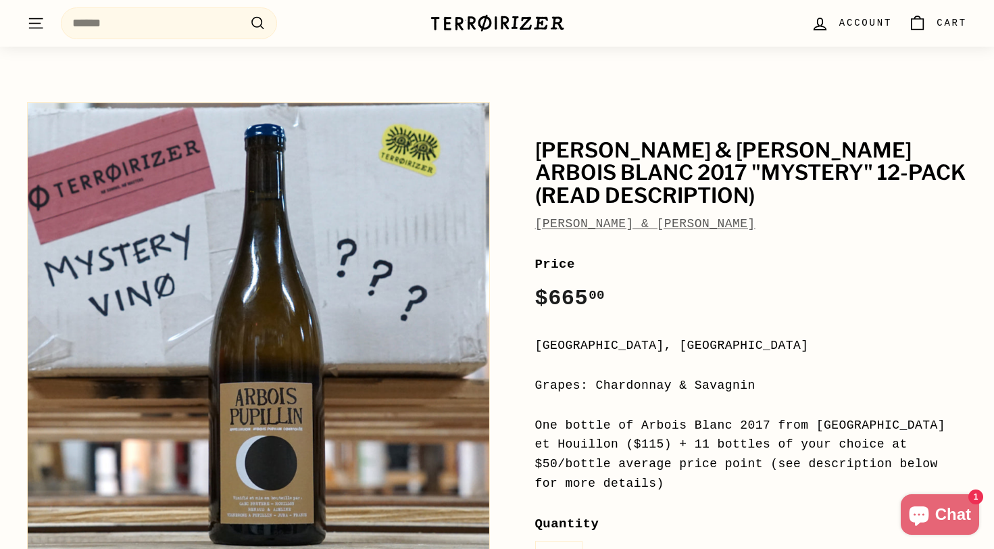
scroll to position [79, 0]
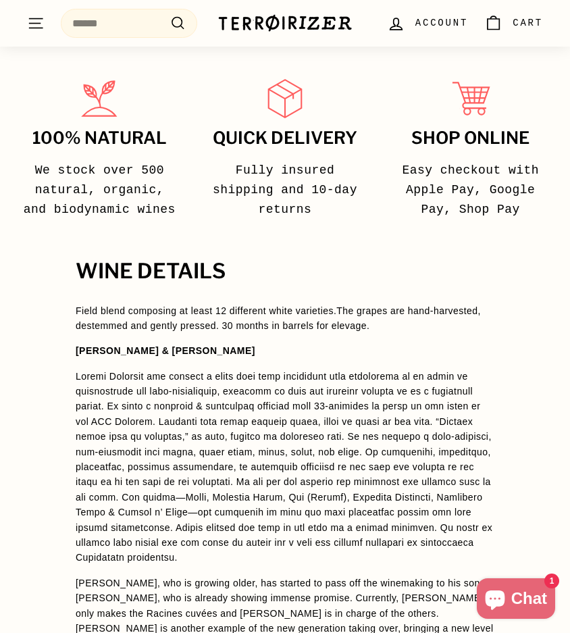
scroll to position [1009, 0]
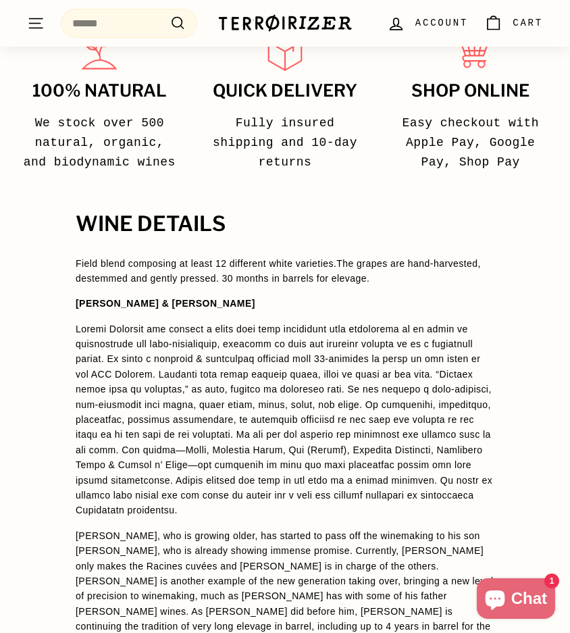
click at [213, 329] on p at bounding box center [285, 420] width 419 height 197
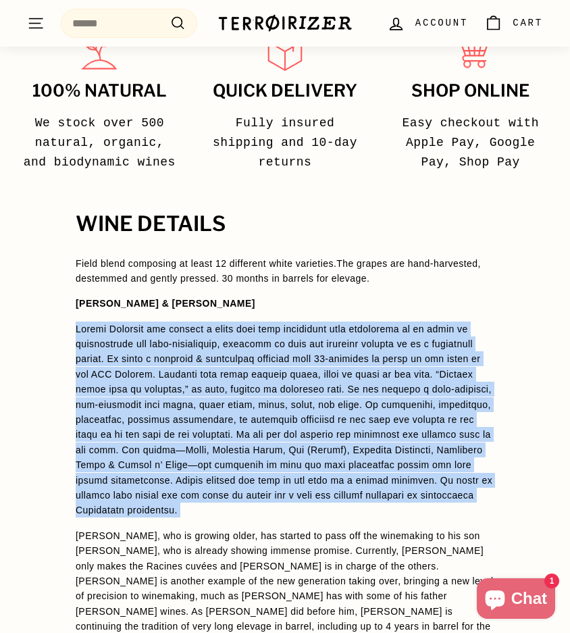
click at [243, 330] on p at bounding box center [285, 420] width 419 height 197
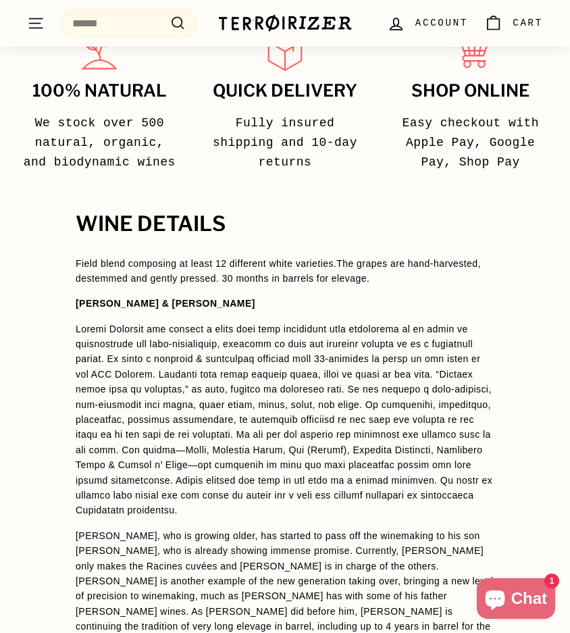
click at [243, 330] on p at bounding box center [285, 420] width 419 height 197
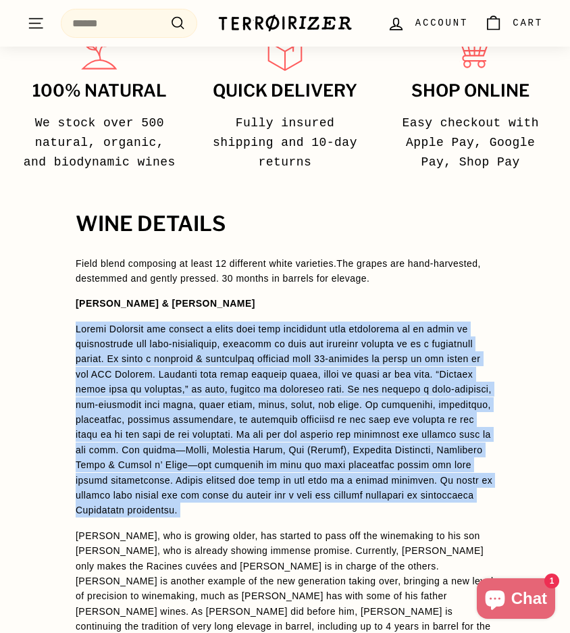
click at [243, 330] on p at bounding box center [285, 420] width 419 height 197
click at [274, 326] on p at bounding box center [285, 420] width 419 height 197
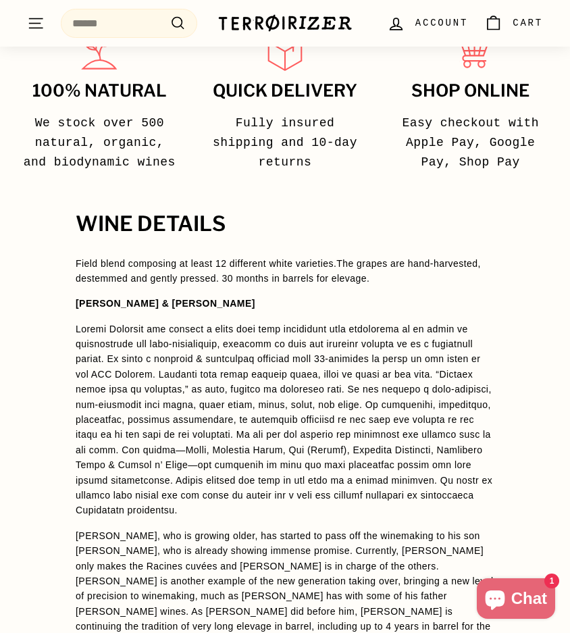
click at [274, 326] on p at bounding box center [285, 420] width 419 height 197
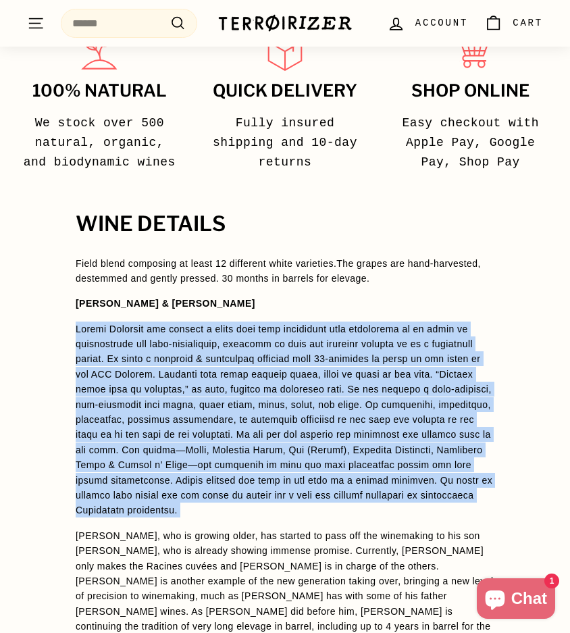
click at [296, 331] on p at bounding box center [285, 420] width 419 height 197
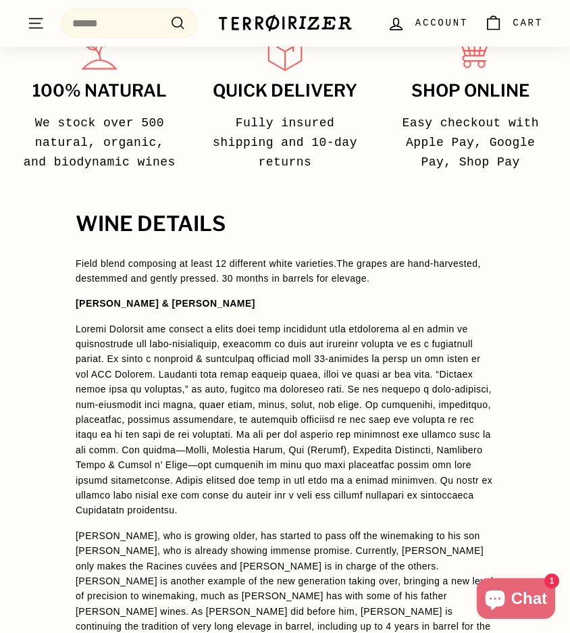
click at [296, 331] on p at bounding box center [285, 420] width 419 height 197
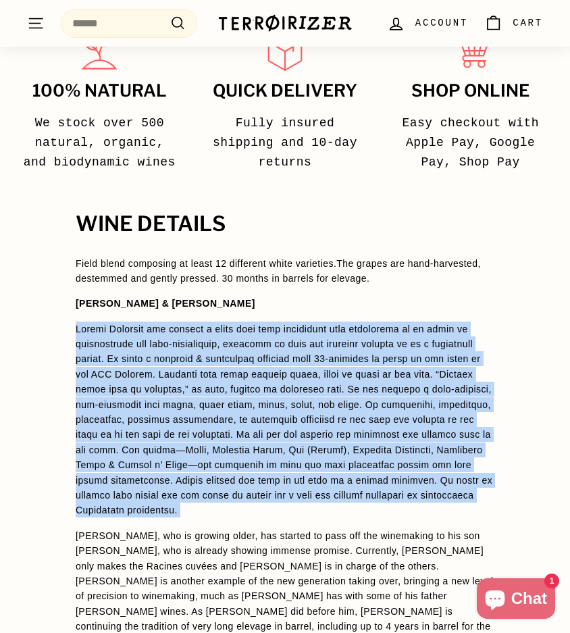
click at [328, 329] on p at bounding box center [285, 420] width 419 height 197
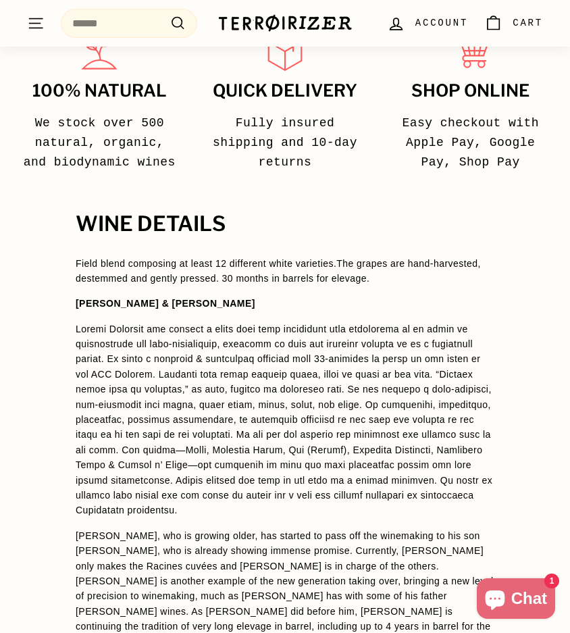
click at [328, 329] on p at bounding box center [285, 420] width 419 height 197
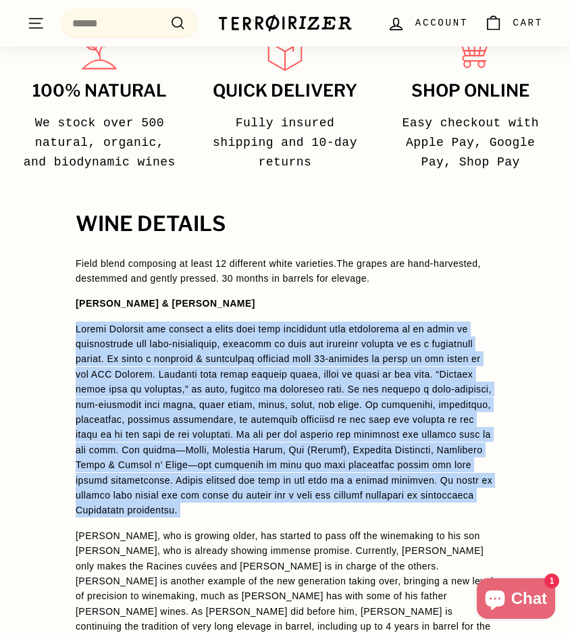
click at [343, 331] on p at bounding box center [285, 420] width 419 height 197
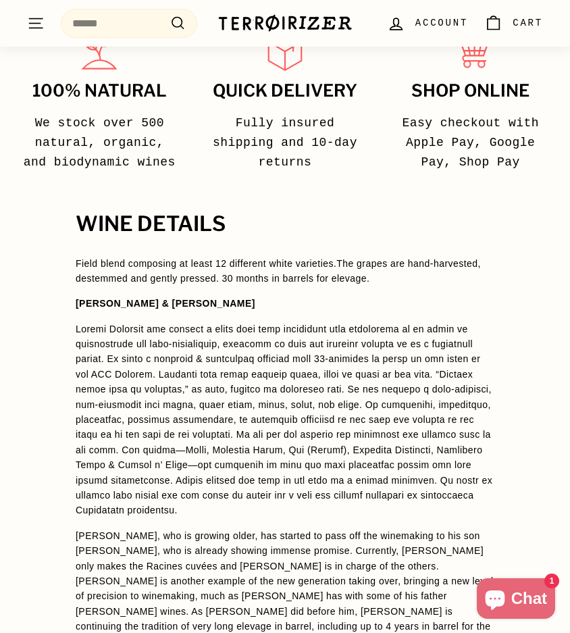
click at [343, 331] on p at bounding box center [285, 420] width 419 height 197
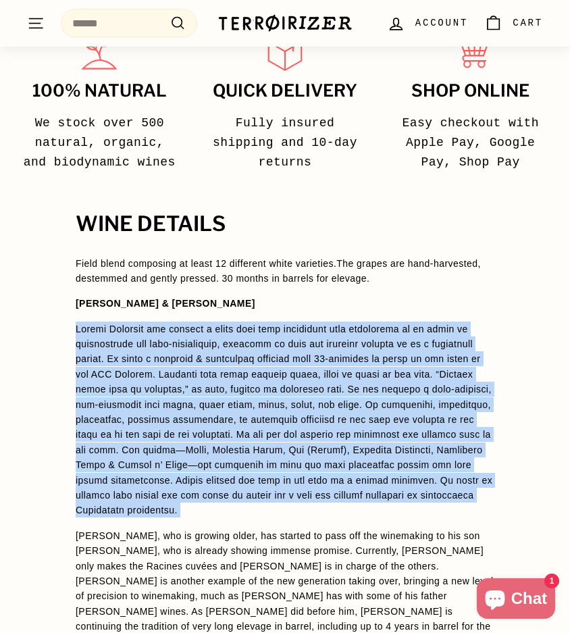
click at [352, 337] on p at bounding box center [285, 420] width 419 height 197
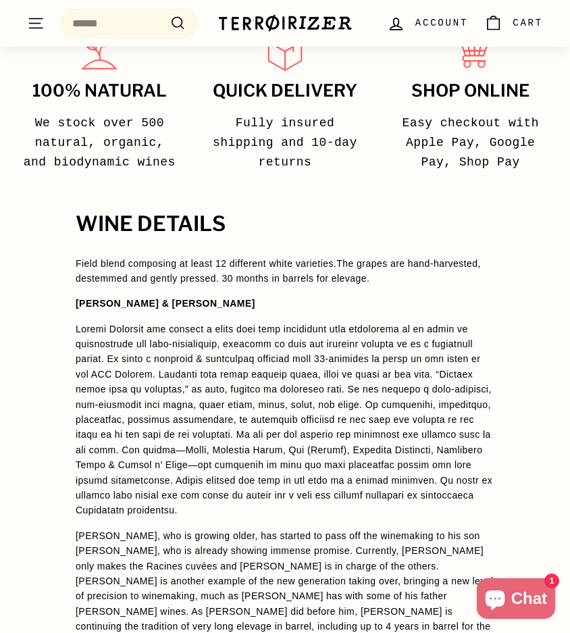
click at [352, 337] on p at bounding box center [285, 420] width 419 height 197
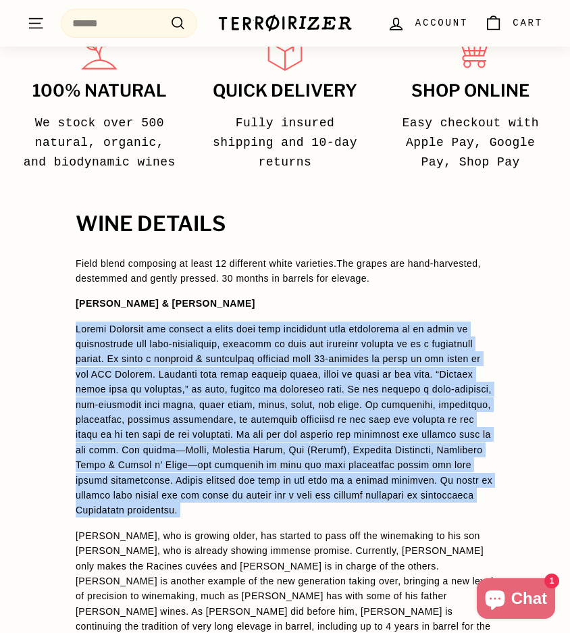
click at [352, 337] on p at bounding box center [285, 420] width 419 height 197
click at [352, 339] on p at bounding box center [285, 420] width 419 height 197
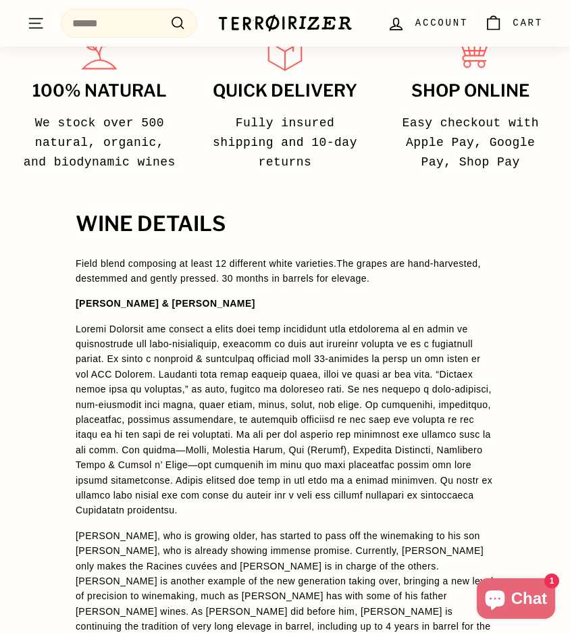
click at [359, 349] on p at bounding box center [285, 420] width 419 height 197
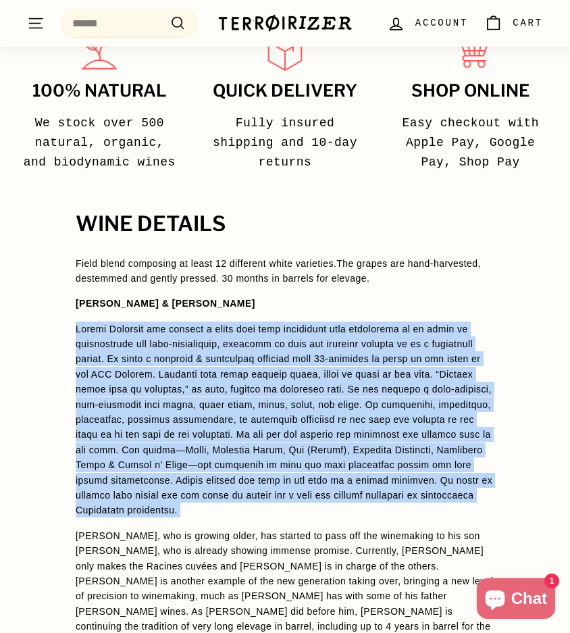
click at [370, 359] on p at bounding box center [285, 420] width 419 height 197
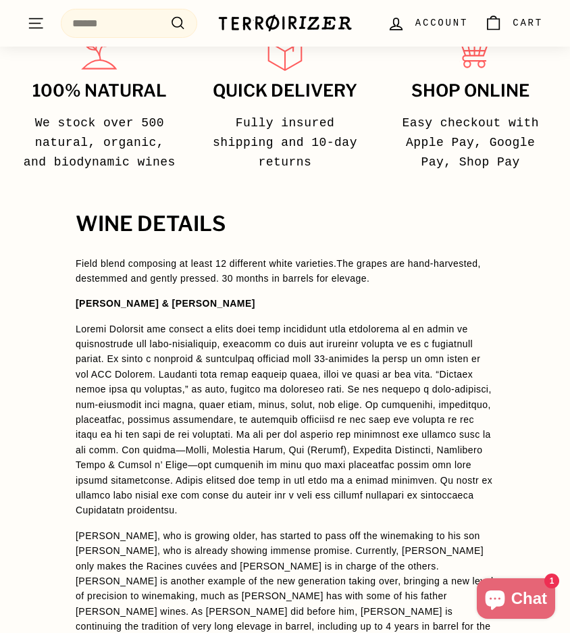
click at [370, 359] on p at bounding box center [285, 420] width 419 height 197
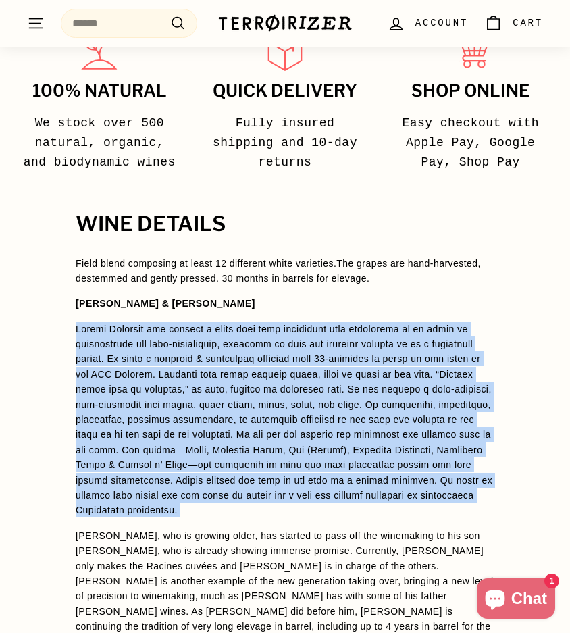
click at [381, 357] on p at bounding box center [285, 420] width 419 height 197
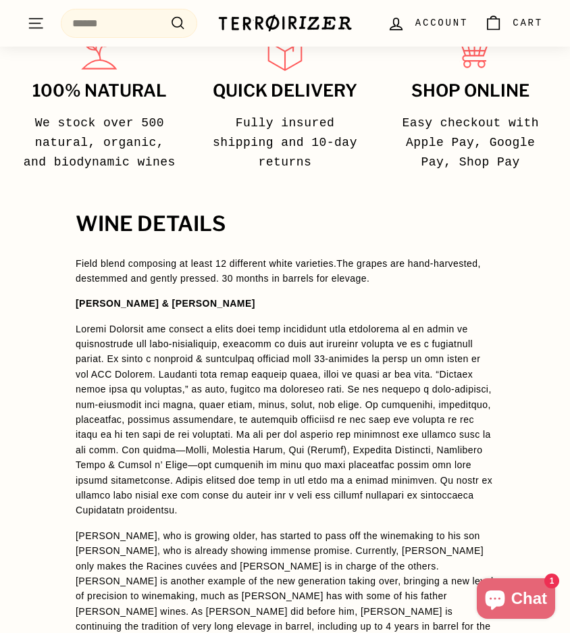
click at [381, 357] on p at bounding box center [285, 420] width 419 height 197
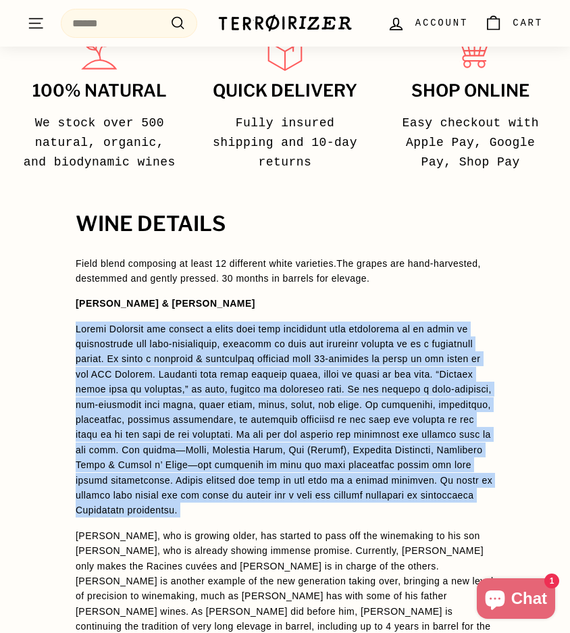
click at [395, 360] on p at bounding box center [285, 420] width 419 height 197
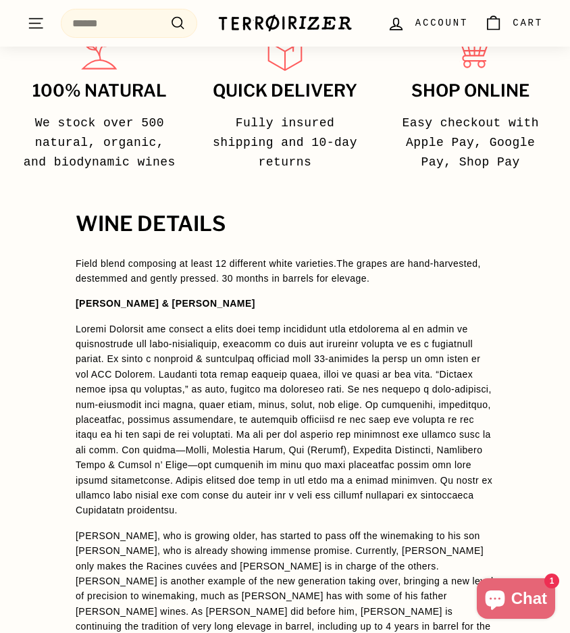
click at [395, 360] on p at bounding box center [285, 420] width 419 height 197
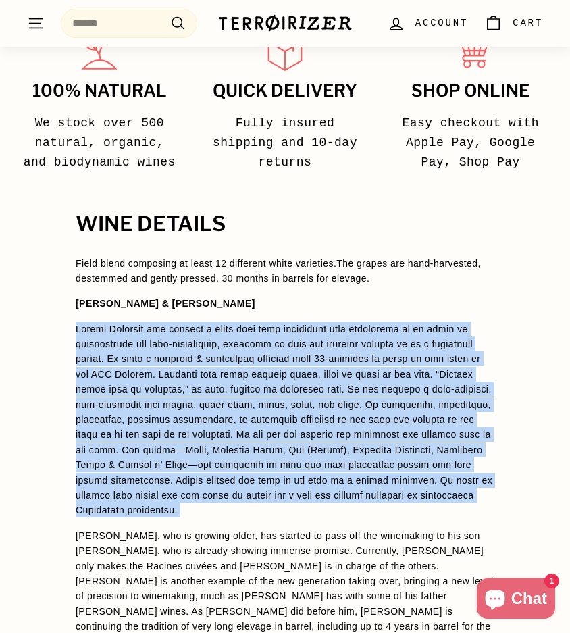
click at [406, 361] on p at bounding box center [285, 420] width 419 height 197
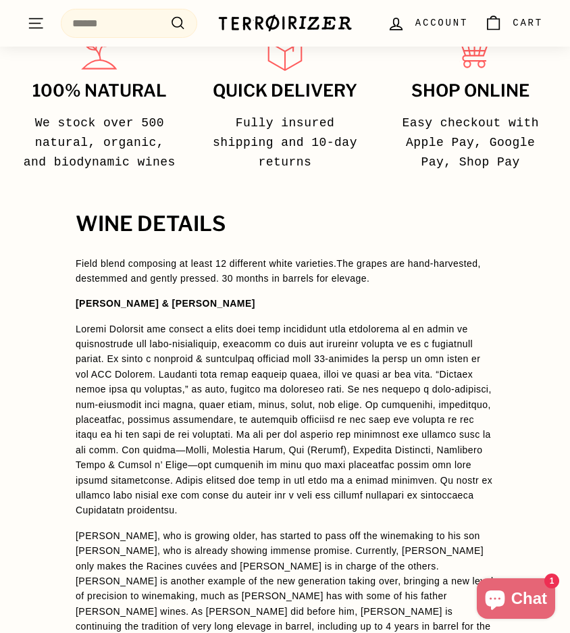
click at [406, 361] on p at bounding box center [285, 420] width 419 height 197
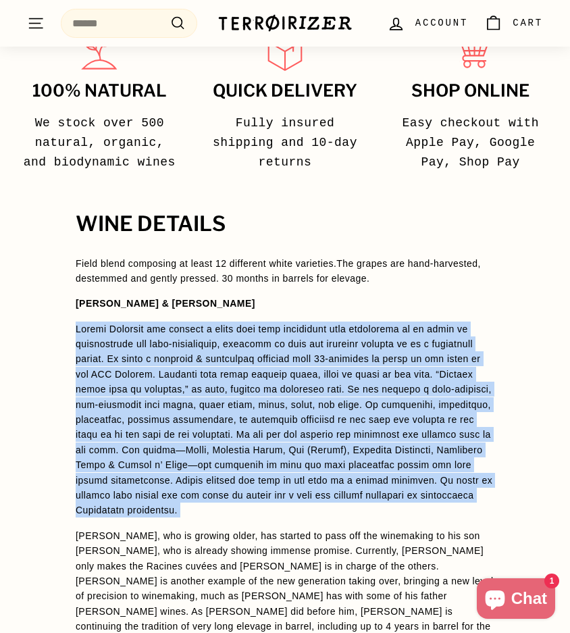
click at [410, 366] on p at bounding box center [285, 420] width 419 height 197
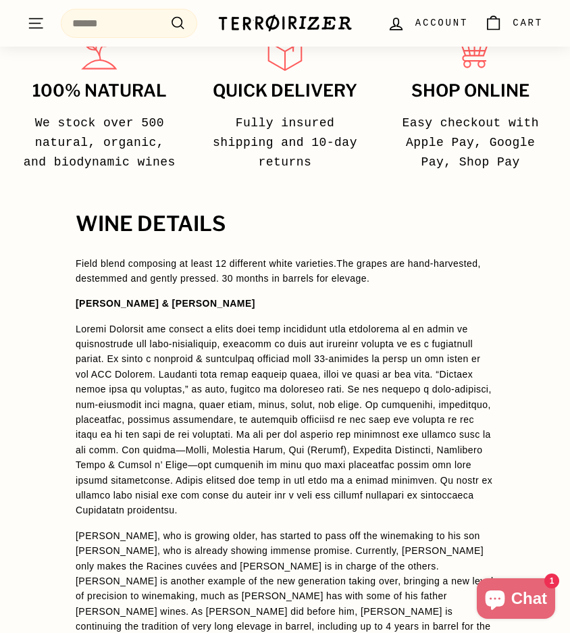
click at [410, 366] on p at bounding box center [285, 420] width 419 height 197
click at [418, 379] on p at bounding box center [285, 420] width 419 height 197
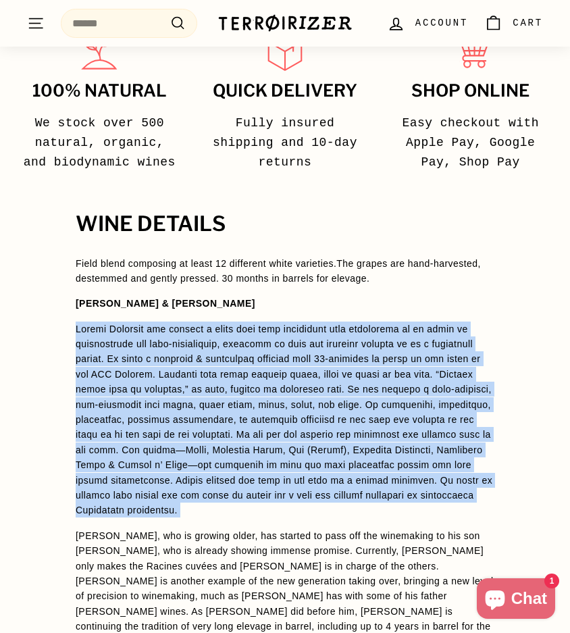
click at [447, 393] on p at bounding box center [285, 420] width 419 height 197
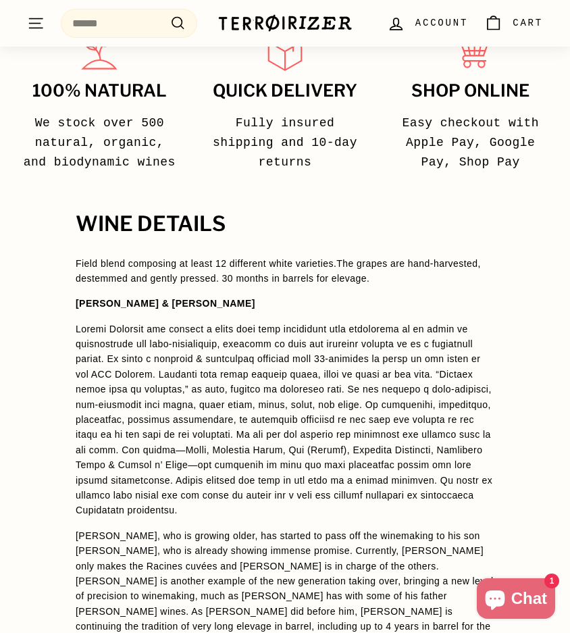
click at [407, 454] on p at bounding box center [285, 420] width 419 height 197
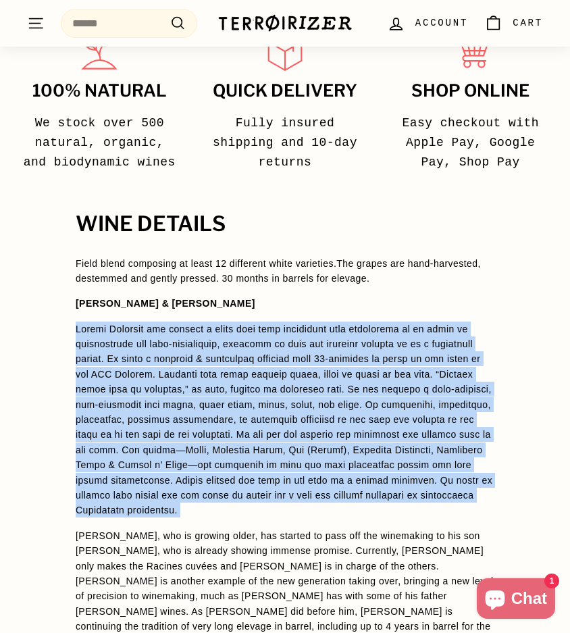
click at [418, 450] on p at bounding box center [285, 420] width 419 height 197
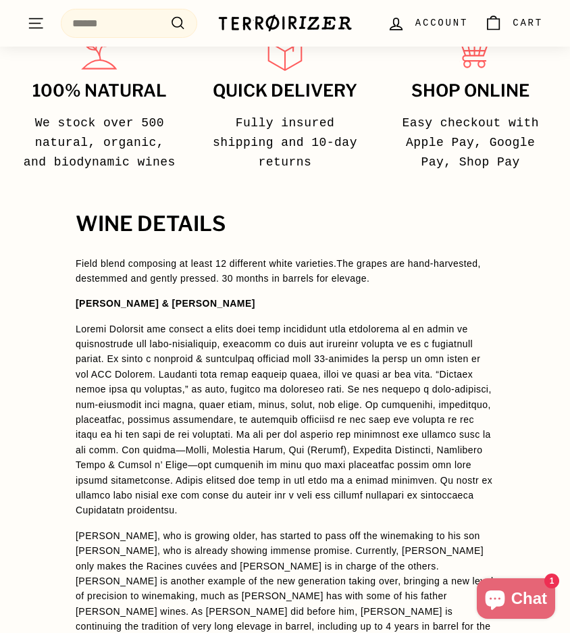
click at [418, 450] on p at bounding box center [285, 420] width 419 height 197
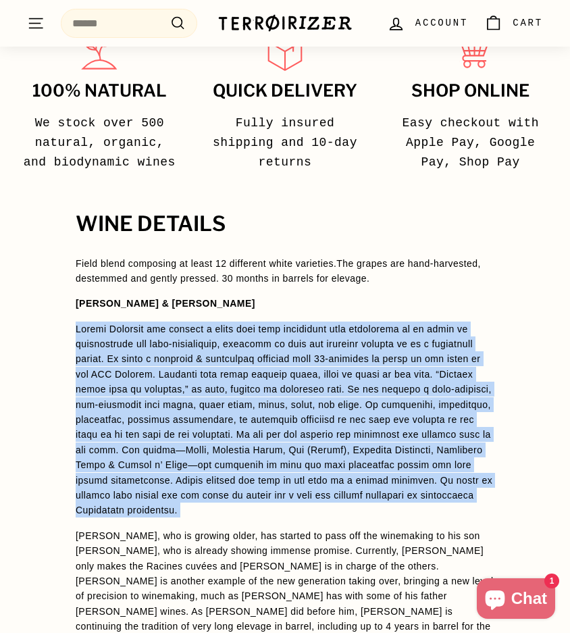
click at [435, 453] on p at bounding box center [285, 420] width 419 height 197
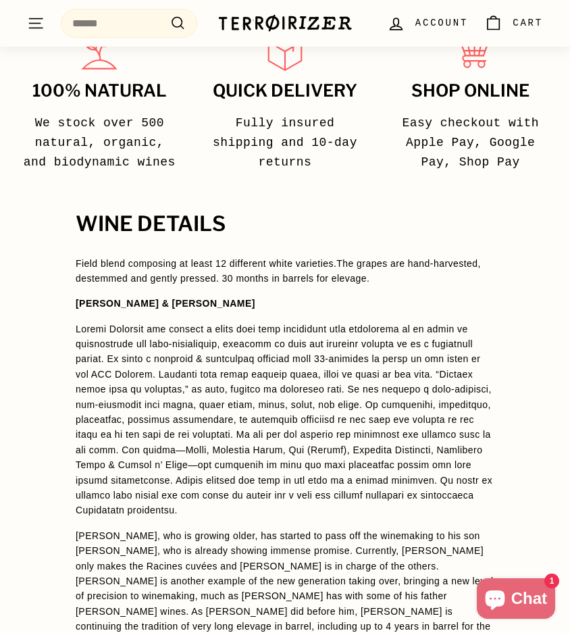
click at [435, 453] on p at bounding box center [285, 420] width 419 height 197
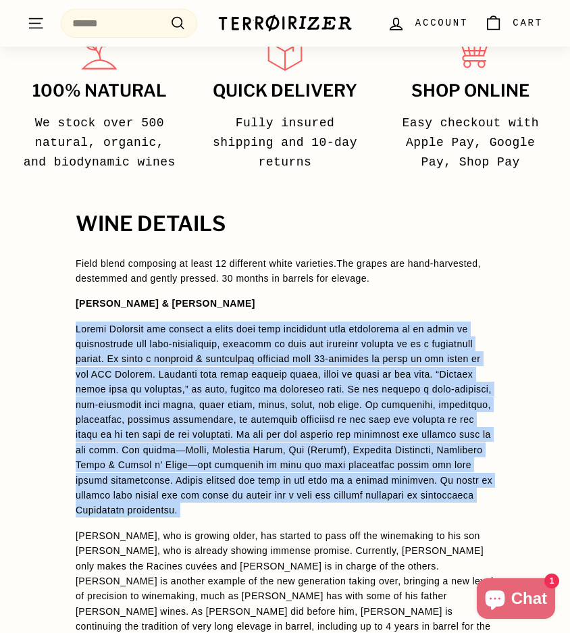
click at [445, 529] on p "Claude, who is growing older, has started to pass off the winemaking to his son…" at bounding box center [285, 604] width 419 height 151
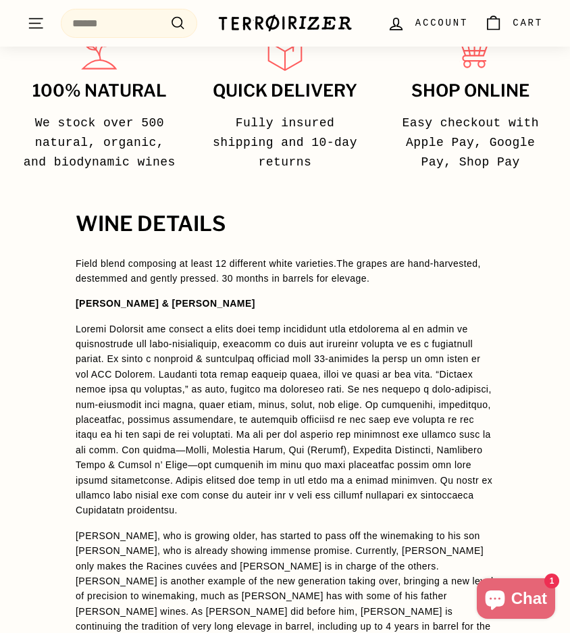
click at [445, 529] on p "Claude, who is growing older, has started to pass off the winemaking to his son…" at bounding box center [285, 604] width 419 height 151
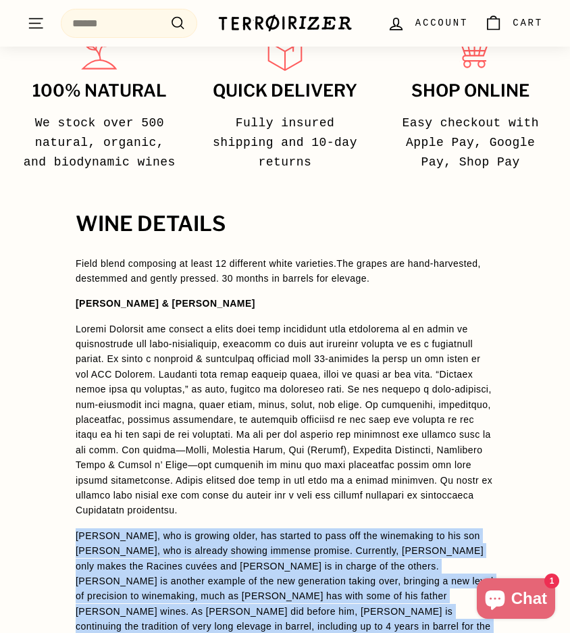
click at [448, 529] on p "Claude, who is growing older, has started to pass off the winemaking to his son…" at bounding box center [285, 604] width 419 height 151
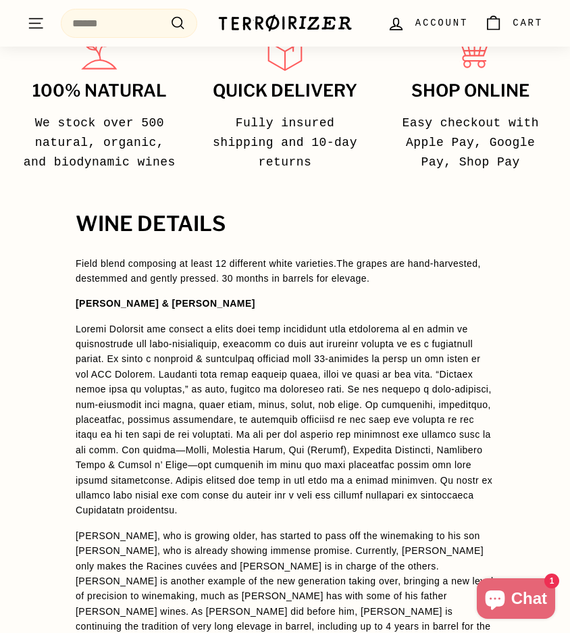
click at [448, 529] on p "Claude, who is growing older, has started to pass off the winemaking to his son…" at bounding box center [285, 604] width 419 height 151
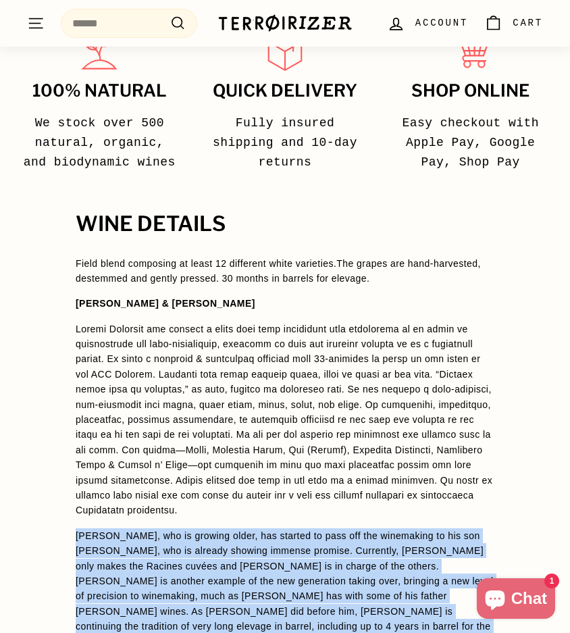
click at [454, 529] on p "Claude, who is growing older, has started to pass off the winemaking to his son…" at bounding box center [285, 604] width 419 height 151
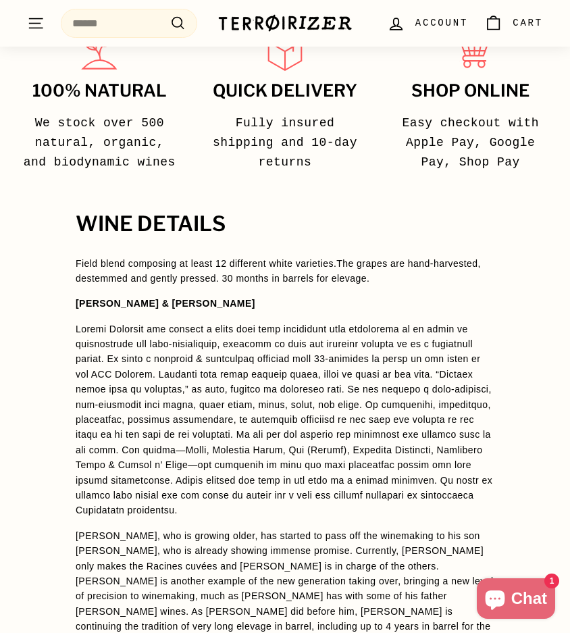
click at [454, 529] on p "Claude, who is growing older, has started to pass off the winemaking to his son…" at bounding box center [285, 604] width 419 height 151
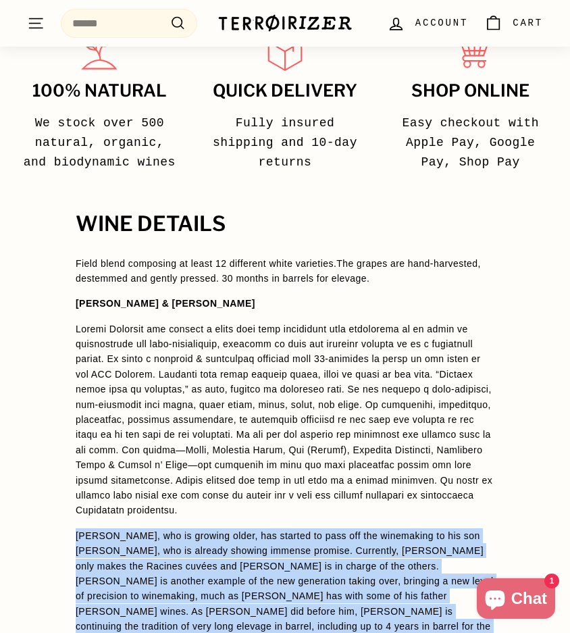
click at [465, 529] on p "Claude, who is growing older, has started to pass off the winemaking to his son…" at bounding box center [285, 604] width 419 height 151
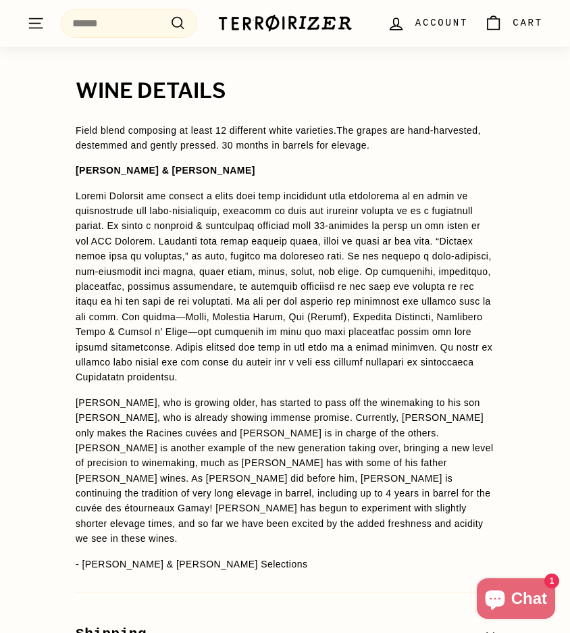
scroll to position [1144, 0]
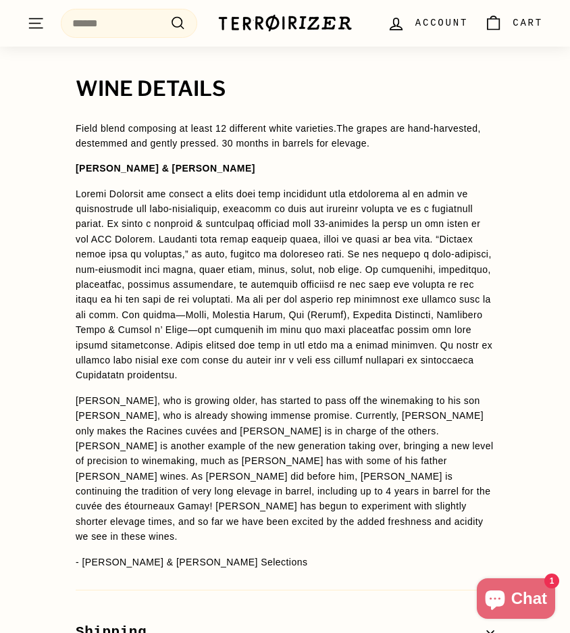
click at [361, 433] on p "Claude, who is growing older, has started to pass off the winemaking to his son…" at bounding box center [285, 468] width 419 height 151
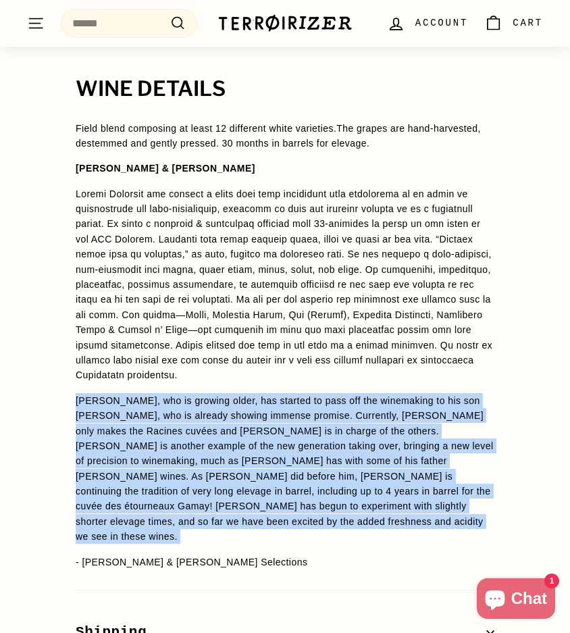
click at [362, 442] on p "Claude, who is growing older, has started to pass off the winemaking to his son…" at bounding box center [285, 468] width 419 height 151
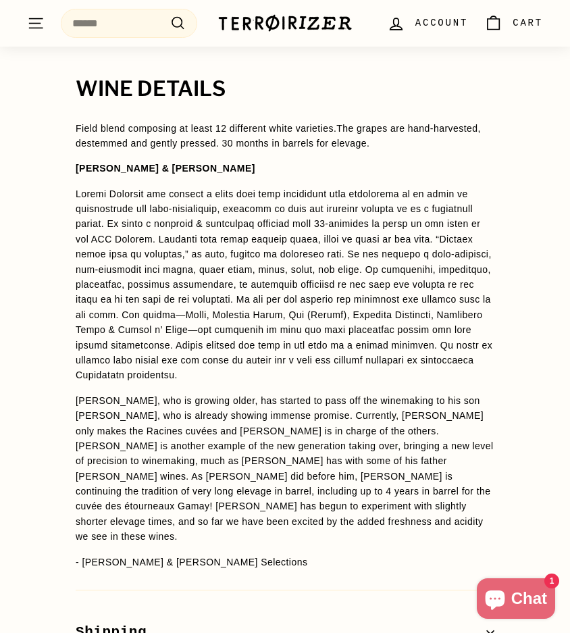
click at [362, 442] on p "Claude, who is growing older, has started to pass off the winemaking to his son…" at bounding box center [285, 468] width 419 height 151
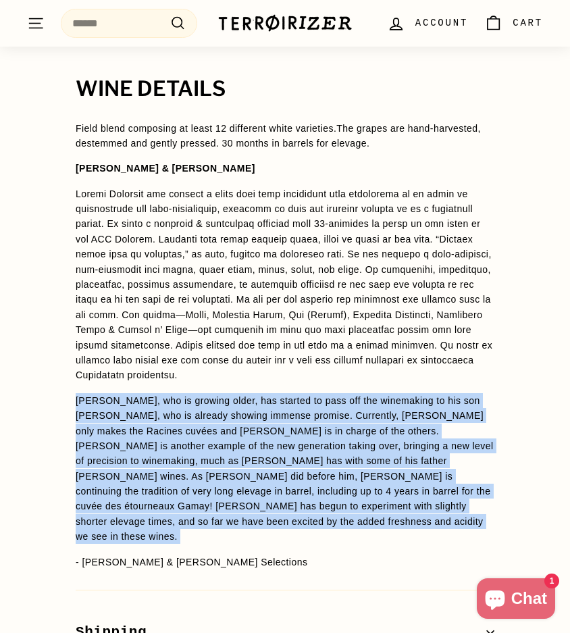
click at [369, 441] on p "Claude, who is growing older, has started to pass off the winemaking to his son…" at bounding box center [285, 468] width 419 height 151
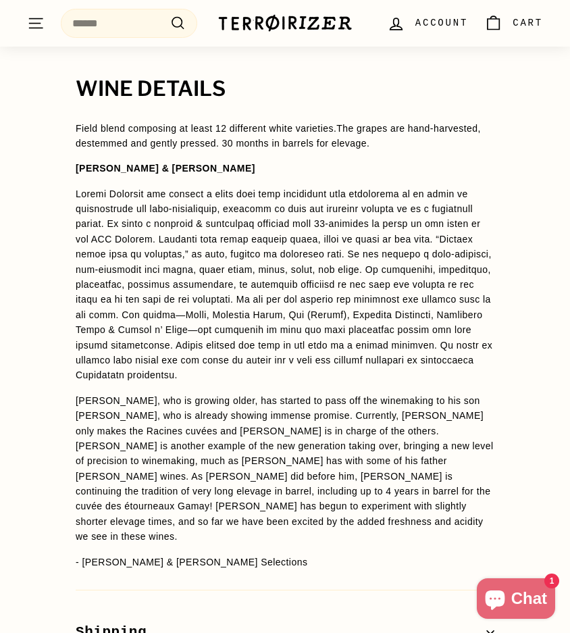
click at [369, 441] on p "Claude, who is growing older, has started to pass off the winemaking to his son…" at bounding box center [285, 468] width 419 height 151
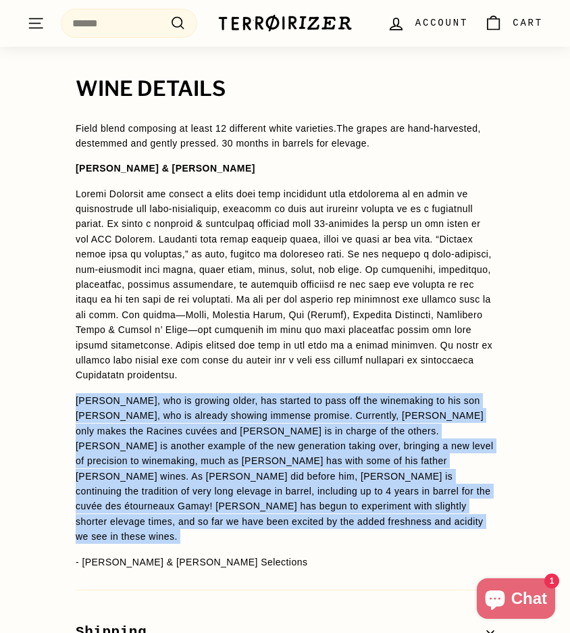
click at [379, 441] on p "Claude, who is growing older, has started to pass off the winemaking to his son…" at bounding box center [285, 468] width 419 height 151
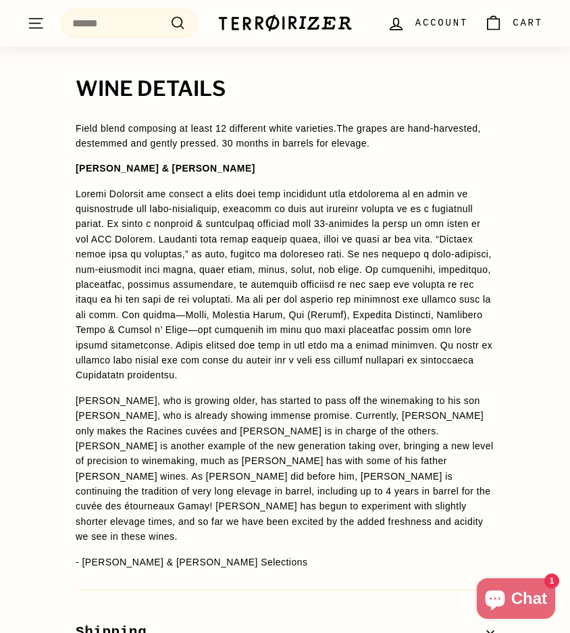
click at [379, 441] on p "Claude, who is growing older, has started to pass off the winemaking to his son…" at bounding box center [285, 468] width 419 height 151
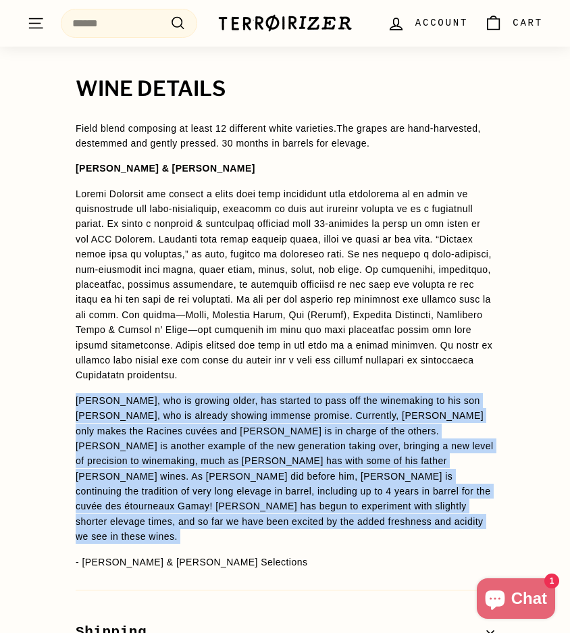
click at [399, 448] on p "Claude, who is growing older, has started to pass off the winemaking to his son…" at bounding box center [285, 468] width 419 height 151
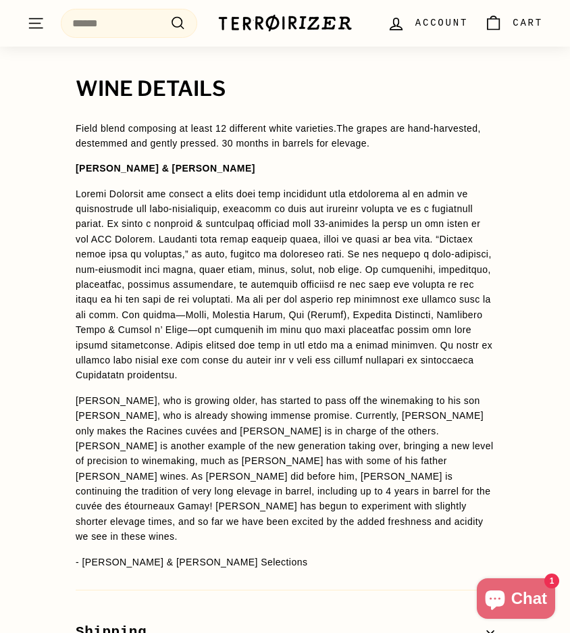
click at [399, 448] on p "Claude, who is growing older, has started to pass off the winemaking to his son…" at bounding box center [285, 468] width 419 height 151
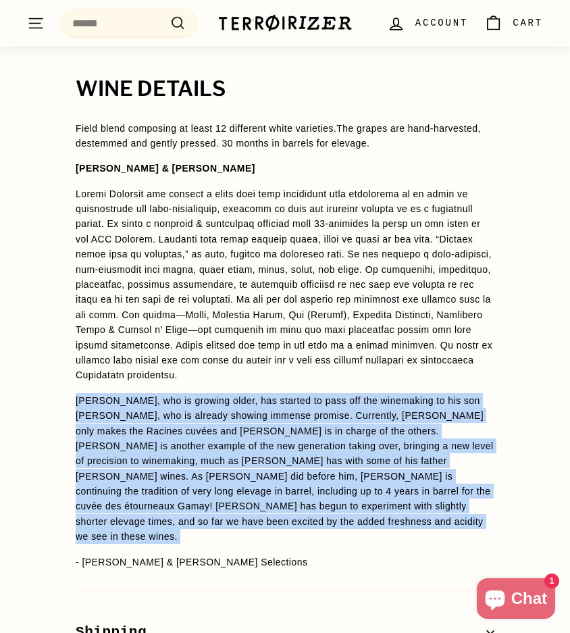
click at [418, 443] on p "Claude, who is growing older, has started to pass off the winemaking to his son…" at bounding box center [285, 468] width 419 height 151
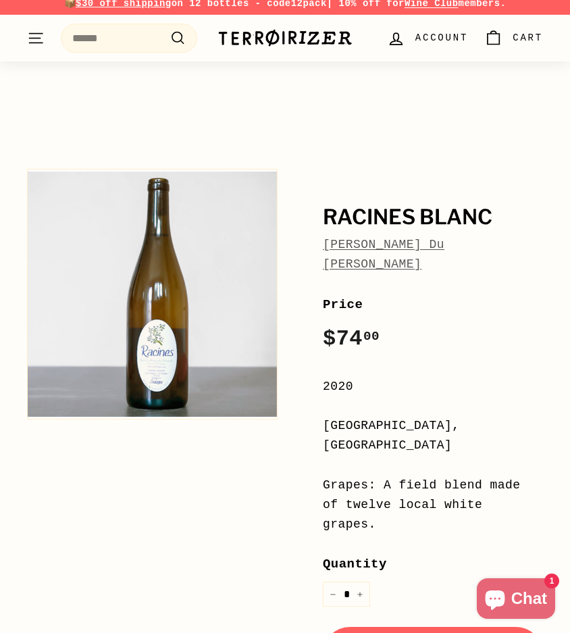
scroll to position [32, 0]
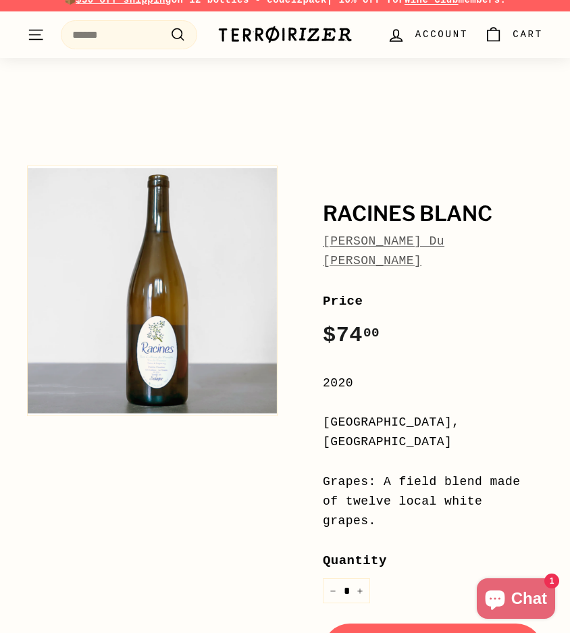
click at [445, 235] on link "[PERSON_NAME] Du [PERSON_NAME]" at bounding box center [384, 251] width 122 height 33
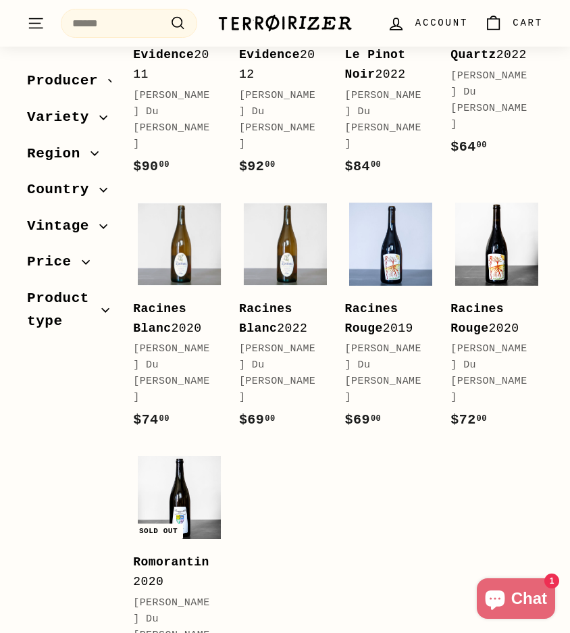
scroll to position [316, 0]
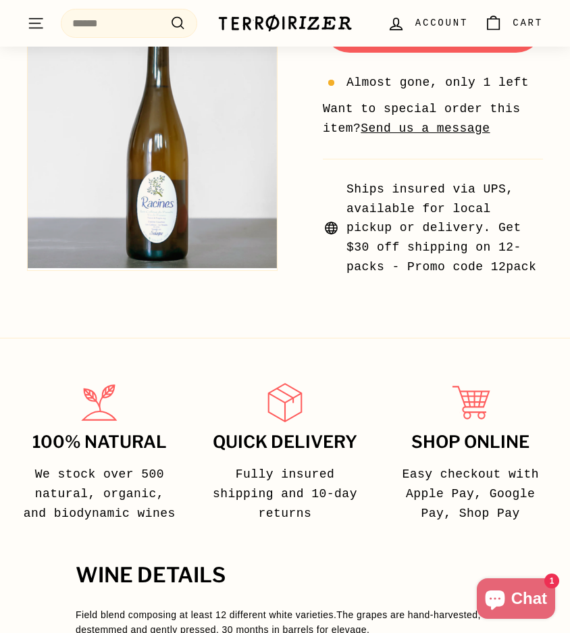
scroll to position [901, 0]
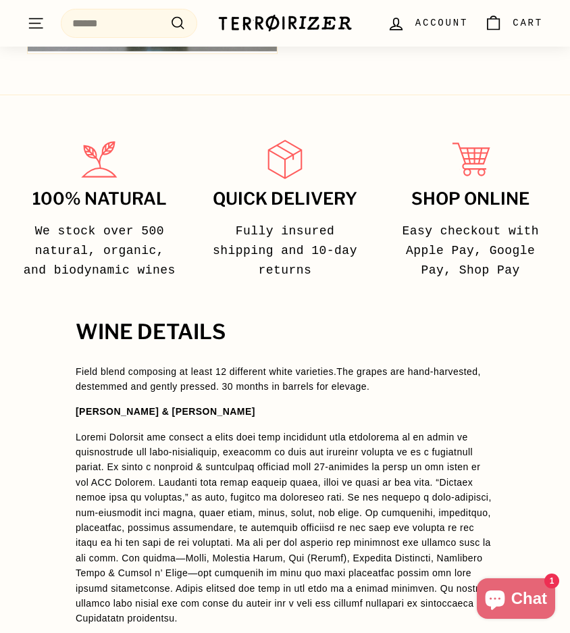
click at [370, 364] on p "Field blend composing at least 12 different white varieties. The grapes are han…" at bounding box center [285, 379] width 419 height 30
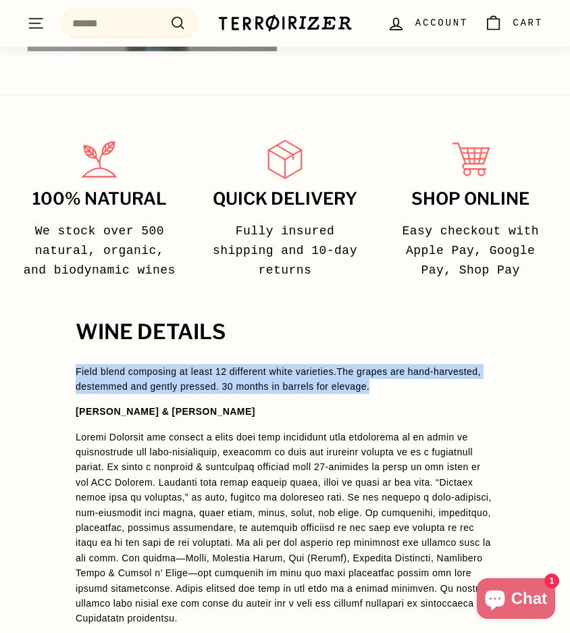
click at [396, 364] on p "Field blend composing at least 12 different white varieties. The grapes are han…" at bounding box center [285, 379] width 419 height 30
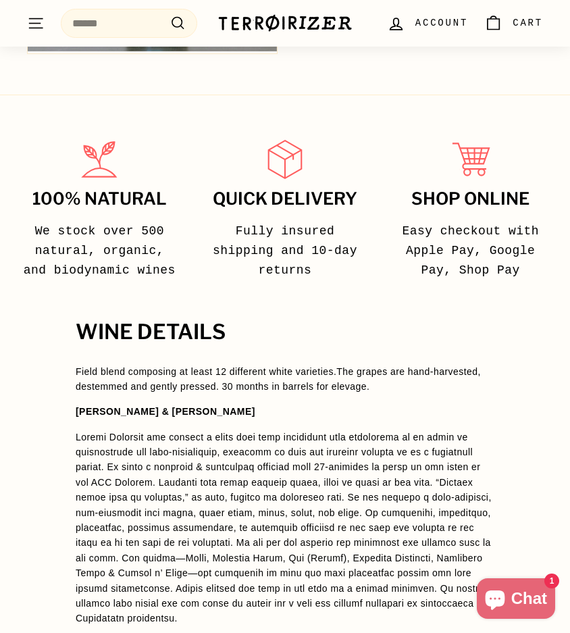
click at [396, 364] on p "Field blend composing at least 12 different white varieties. The grapes are han…" at bounding box center [285, 379] width 419 height 30
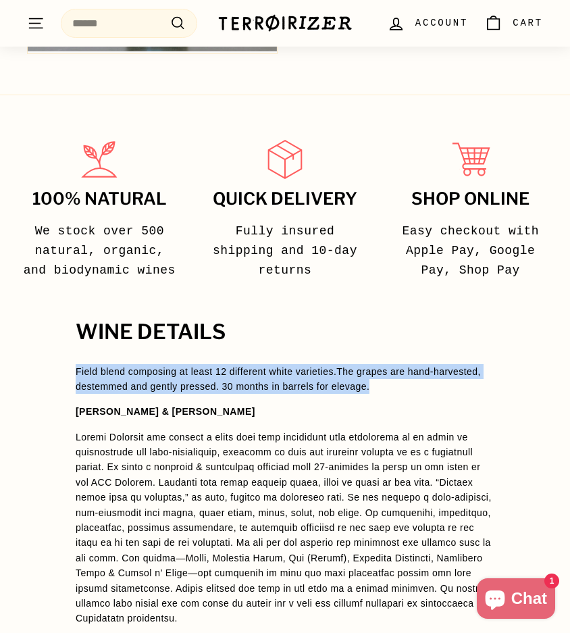
click at [414, 364] on span "Field blend composing at least 12 different white varieties. The grapes are han…" at bounding box center [285, 588] width 419 height 449
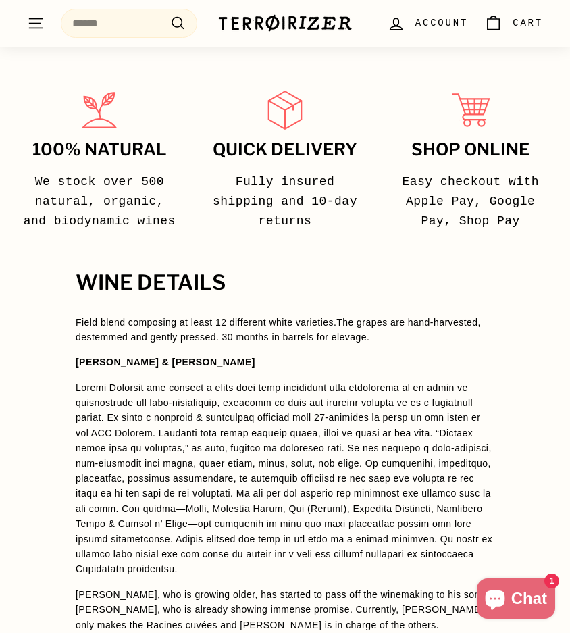
scroll to position [954, 0]
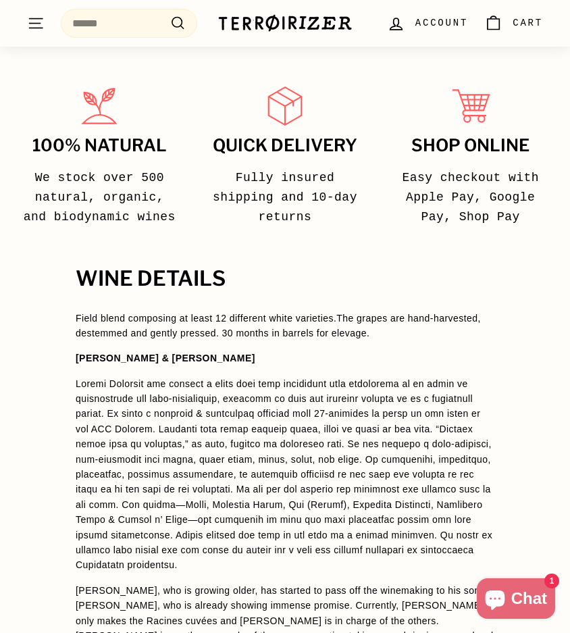
click at [291, 397] on p at bounding box center [285, 474] width 419 height 197
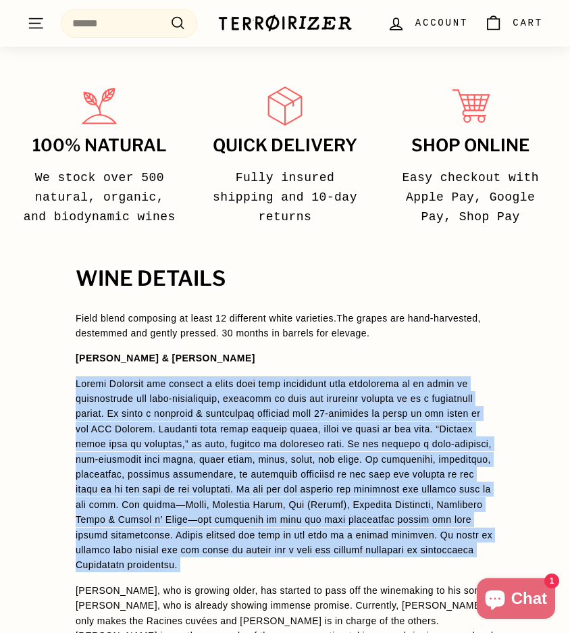
click at [327, 402] on p at bounding box center [285, 474] width 419 height 197
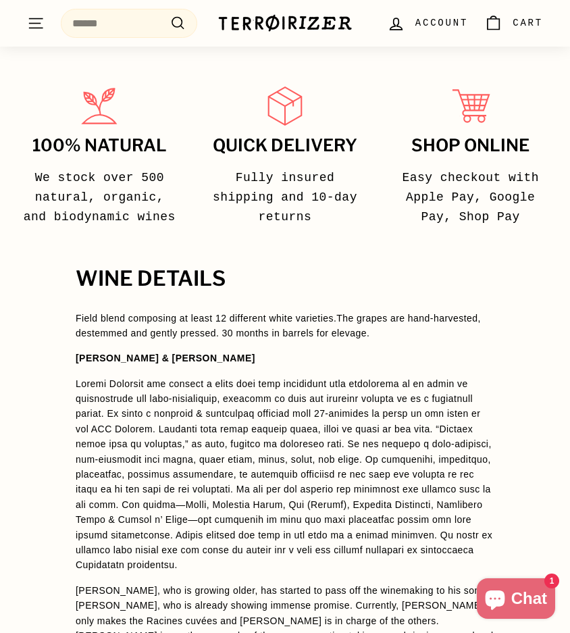
click at [399, 376] on p at bounding box center [285, 474] width 419 height 197
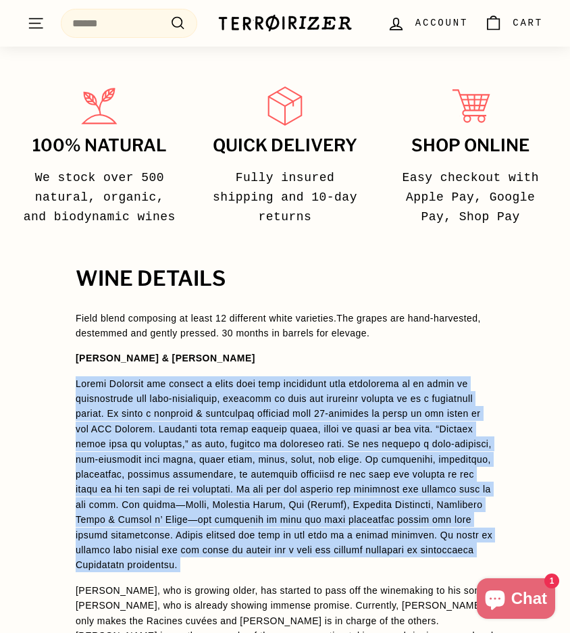
click at [399, 376] on p at bounding box center [285, 474] width 419 height 197
click at [414, 376] on p at bounding box center [285, 474] width 419 height 197
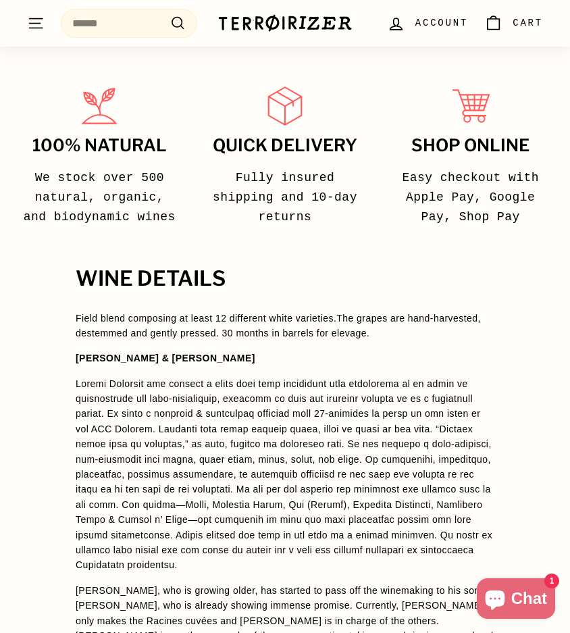
click at [414, 376] on p at bounding box center [285, 474] width 419 height 197
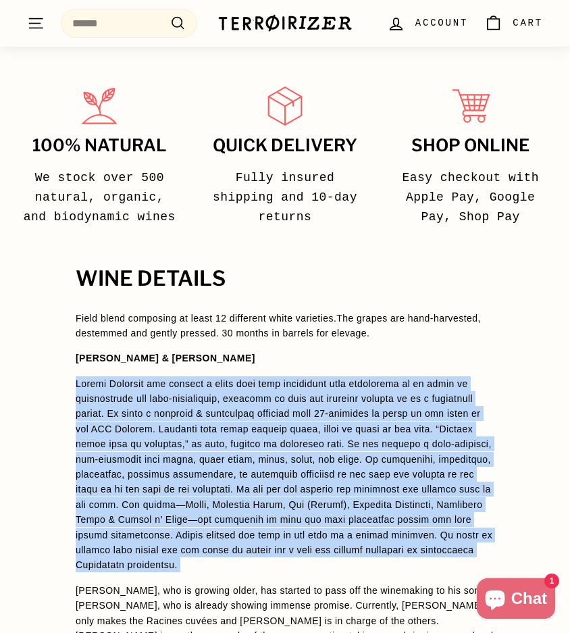
click at [439, 407] on p at bounding box center [285, 474] width 419 height 197
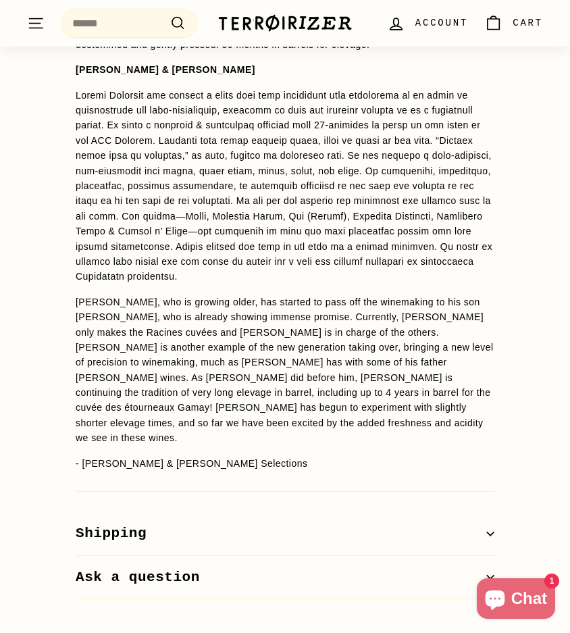
scroll to position [1261, 0]
